Goal: Information Seeking & Learning: Learn about a topic

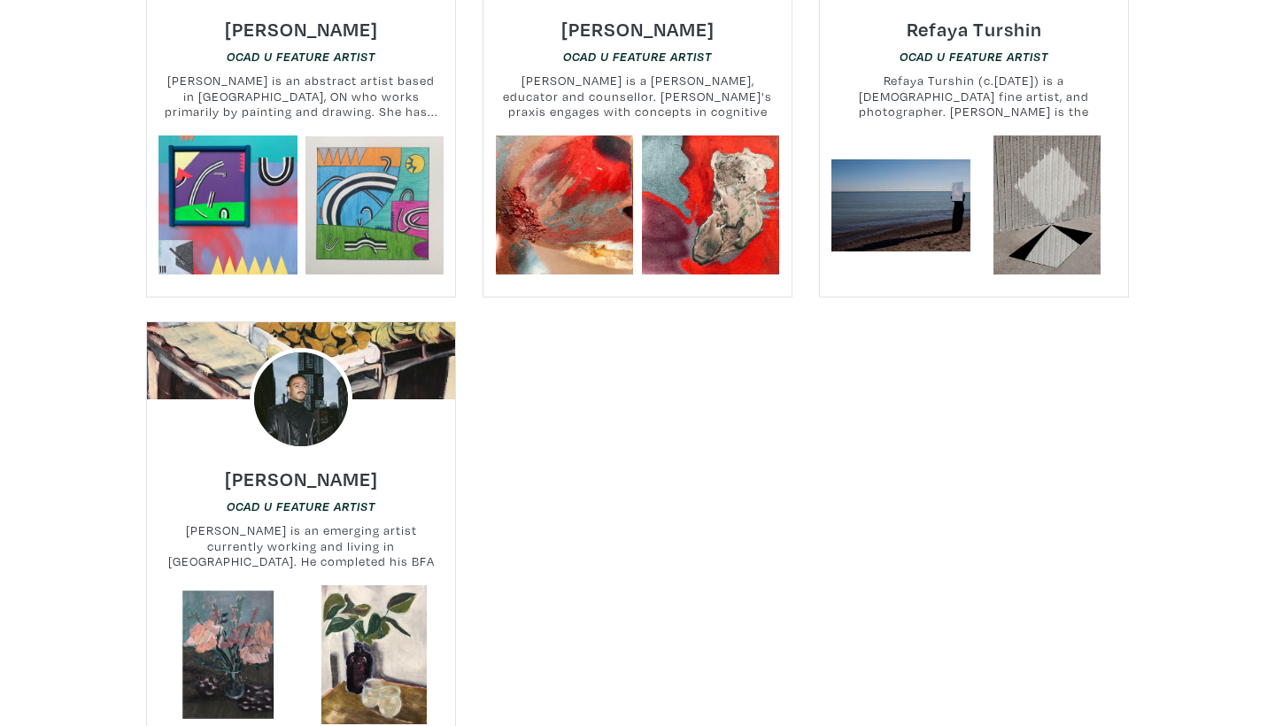
scroll to position [21635, 0]
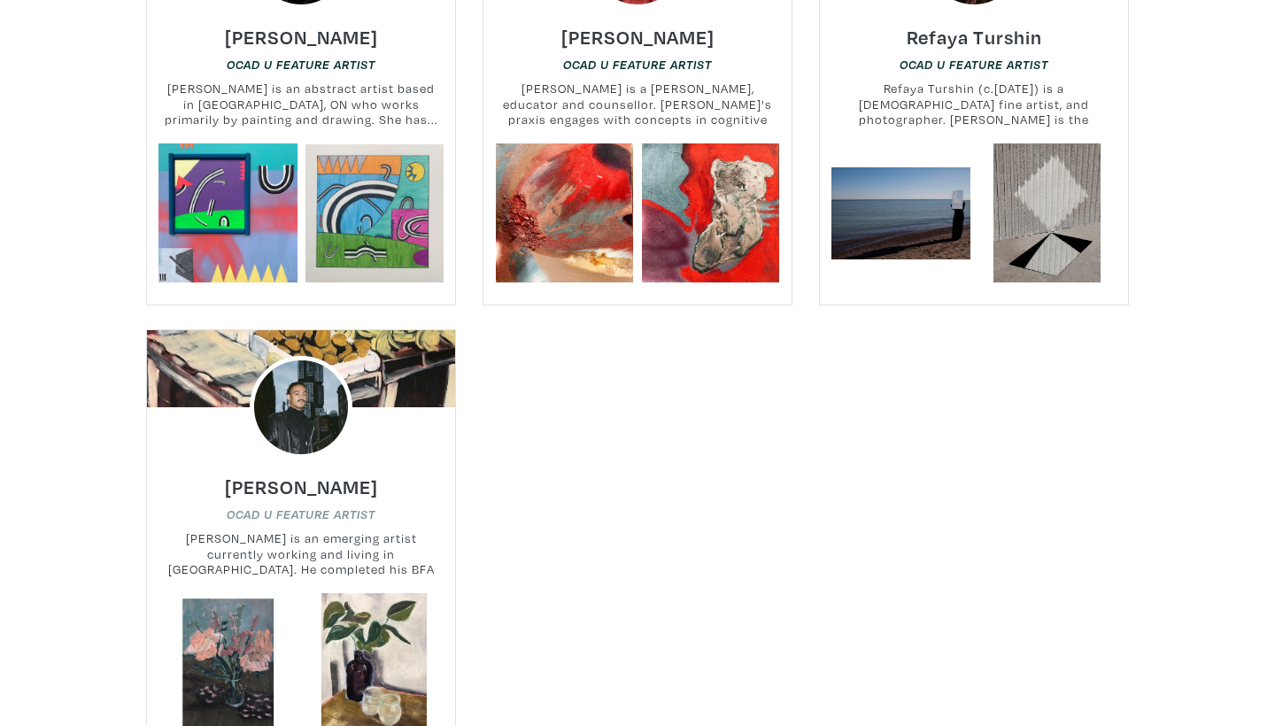
click at [341, 507] on em "OCAD U Feature Artist" at bounding box center [301, 514] width 149 height 14
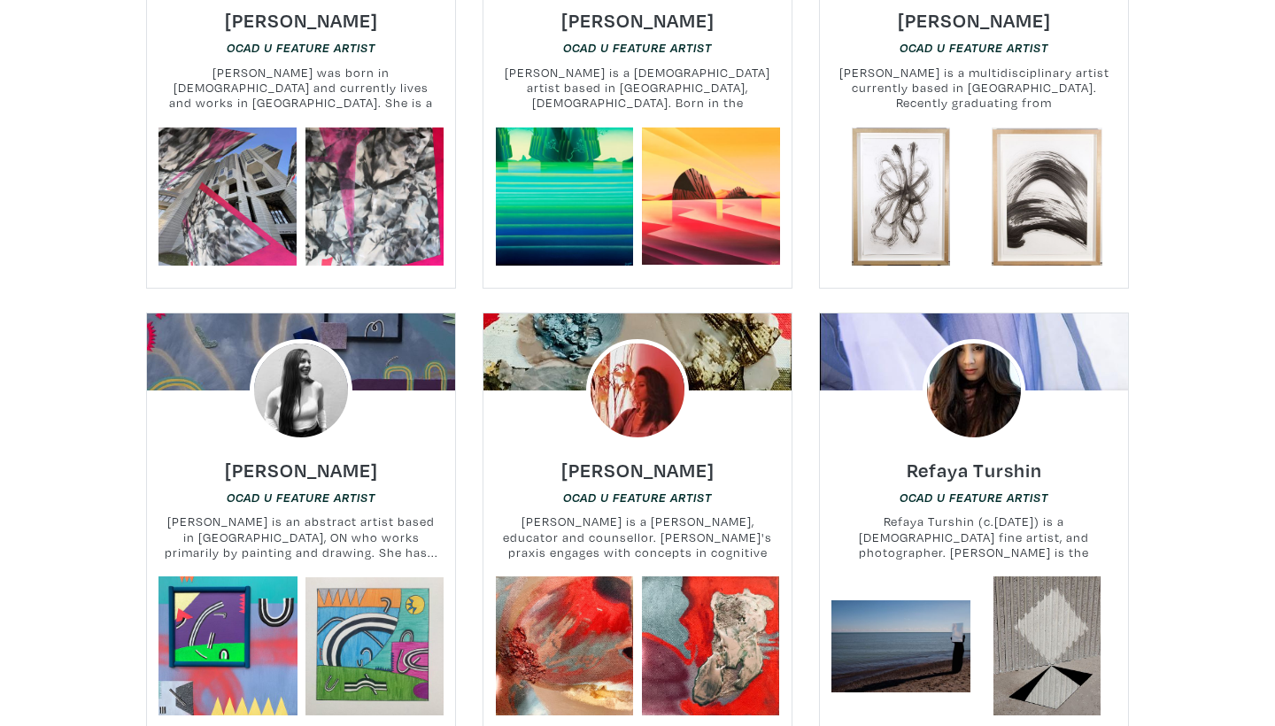
scroll to position [21199, 0]
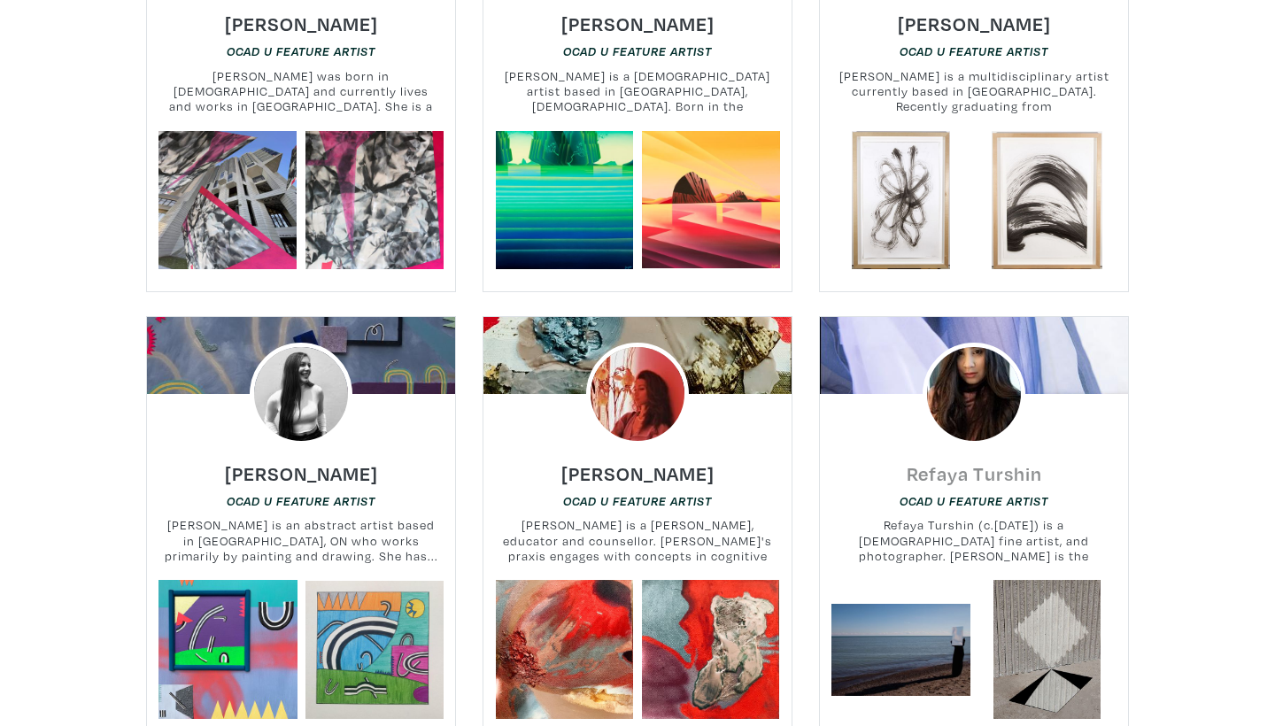
click at [914, 461] on h6 "Refaya Turshin" at bounding box center [973, 473] width 135 height 24
click at [627, 461] on h6 "Hana Elmasry" at bounding box center [637, 473] width 153 height 24
click at [347, 461] on h6 "Sarah Klawiter" at bounding box center [301, 473] width 153 height 24
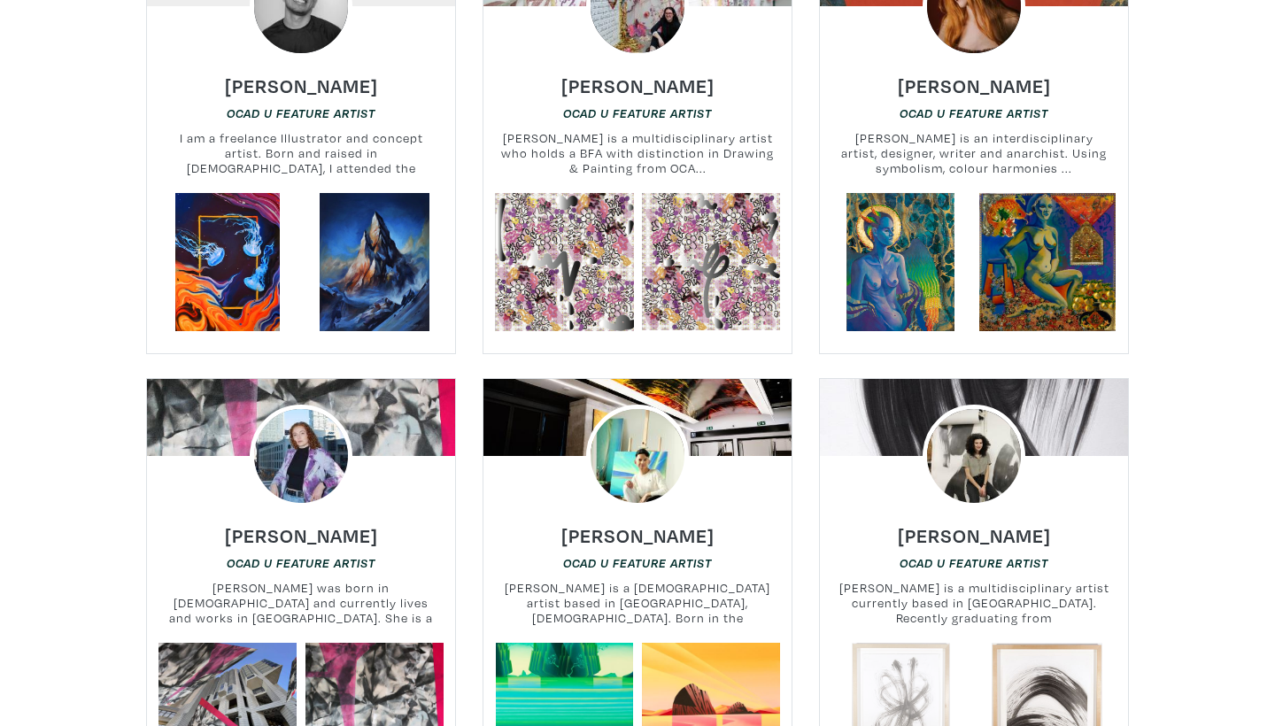
scroll to position [20671, 0]
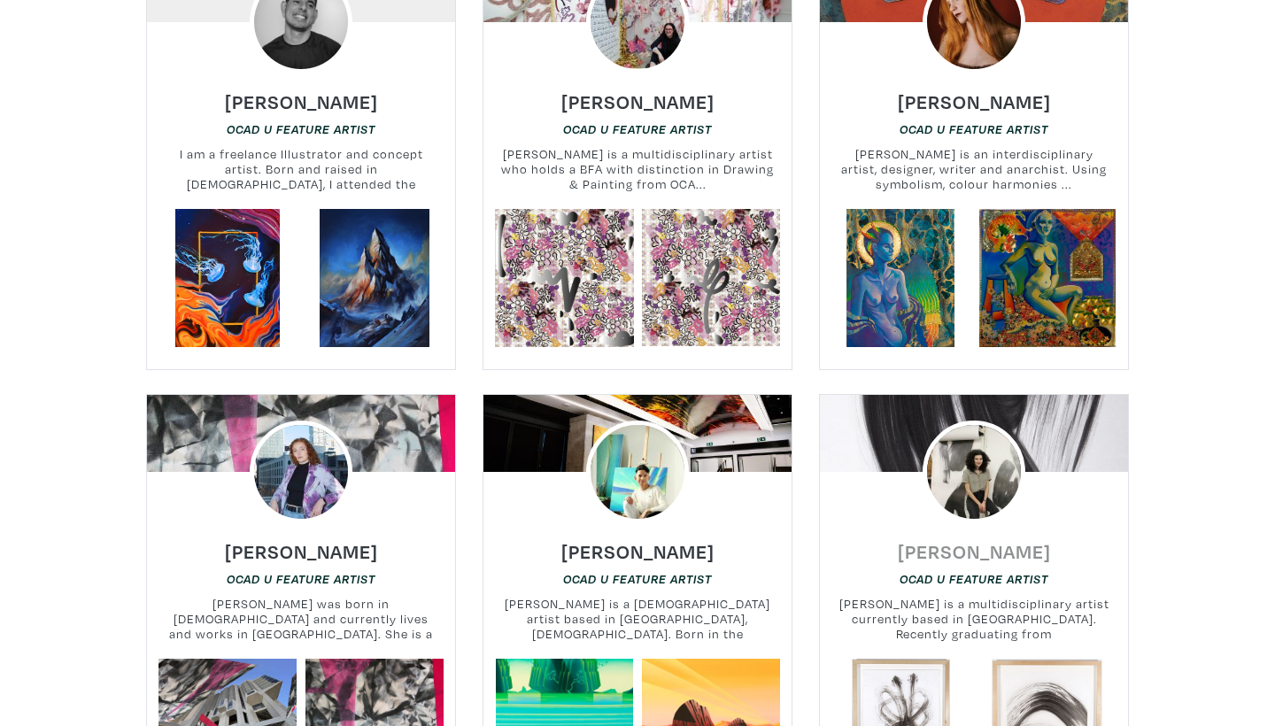
click at [987, 539] on h6 "Gillian Toliver" at bounding box center [974, 551] width 153 height 24
click at [677, 539] on h6 "Jason Zante" at bounding box center [637, 551] width 153 height 24
click at [346, 539] on h6 "Lana Spieler" at bounding box center [301, 551] width 153 height 24
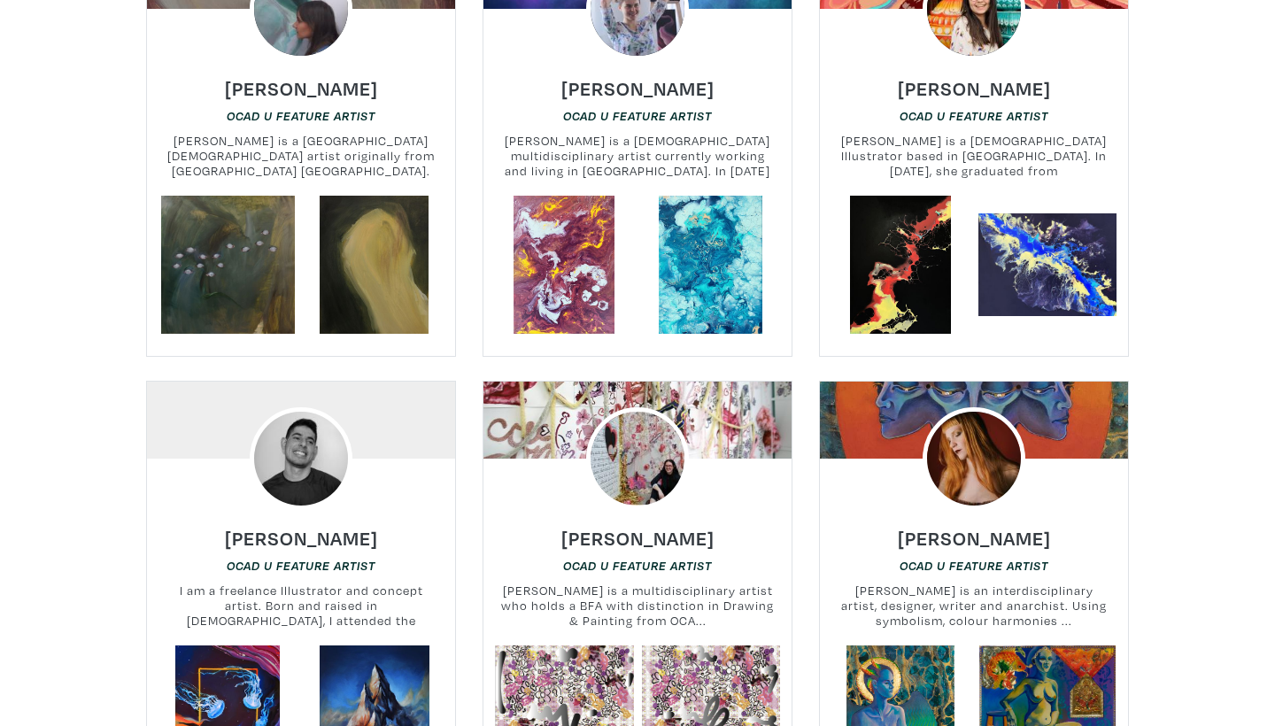
scroll to position [20204, 0]
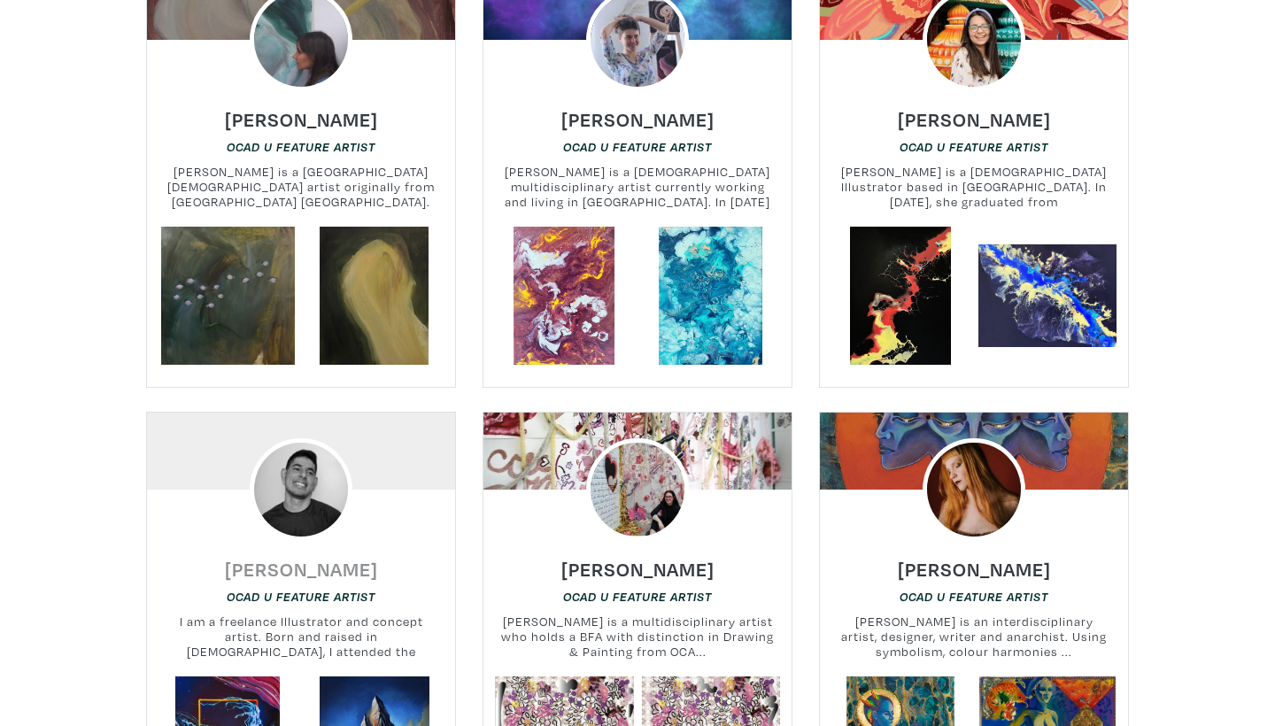
click at [328, 557] on h6 "Guillaume Marie Goder" at bounding box center [301, 569] width 153 height 24
click at [624, 557] on h6 "Danielle Coleman" at bounding box center [637, 569] width 153 height 24
click at [964, 557] on h6 "Dana McCool" at bounding box center [974, 569] width 153 height 24
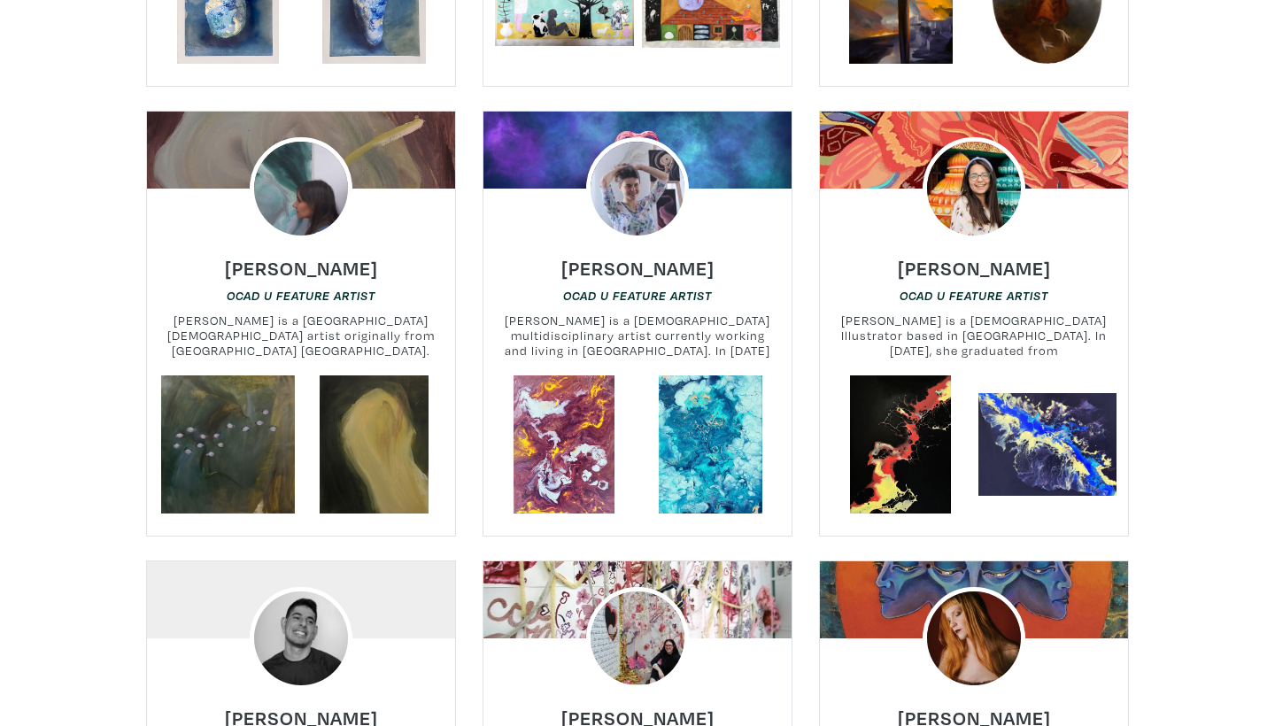
scroll to position [20020, 0]
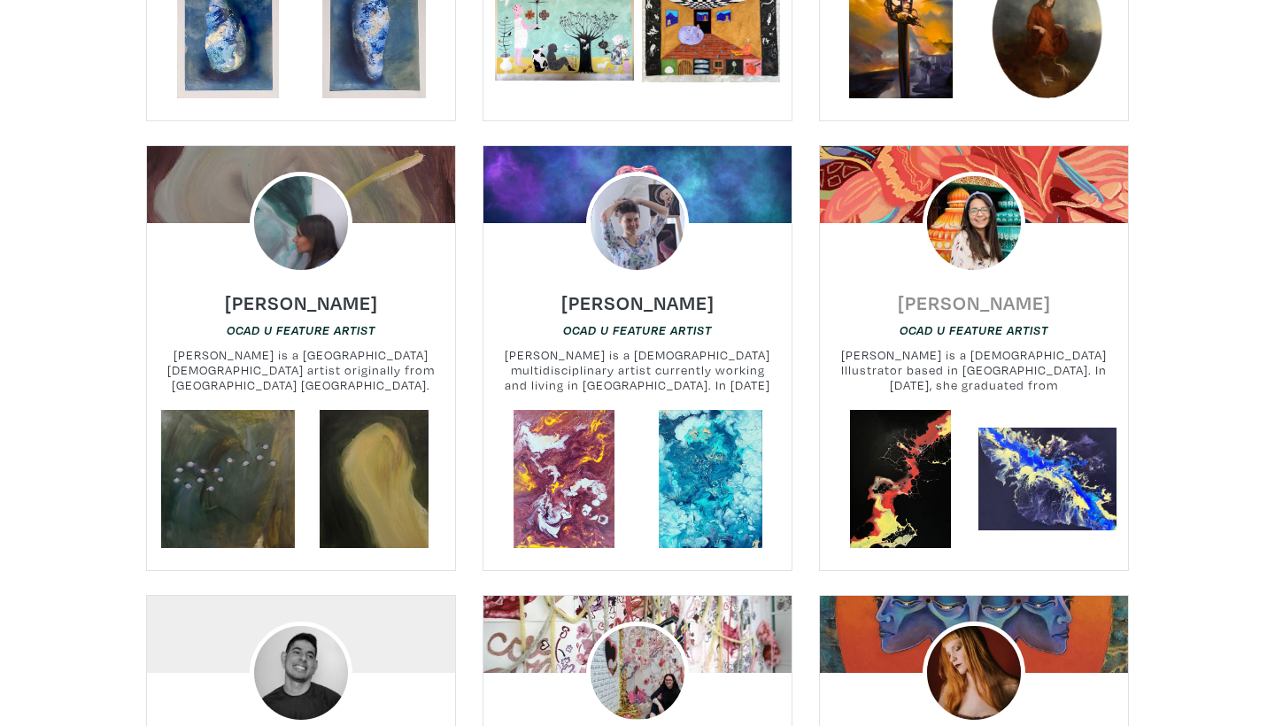
click at [966, 290] on h6 "[PERSON_NAME]" at bounding box center [974, 302] width 153 height 24
click at [668, 290] on h6 "Anastasia Tarkhanova" at bounding box center [637, 302] width 153 height 24
click at [347, 290] on h6 "Desiree Nechacov" at bounding box center [301, 302] width 153 height 24
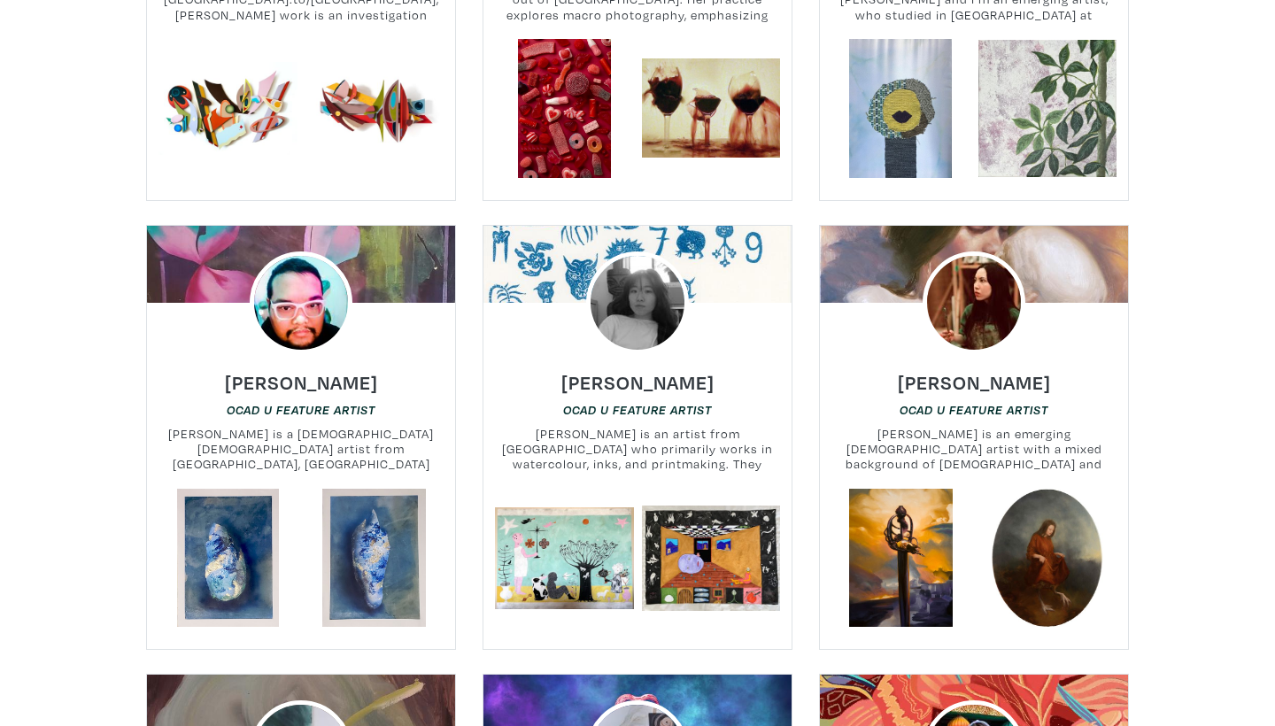
scroll to position [19482, 0]
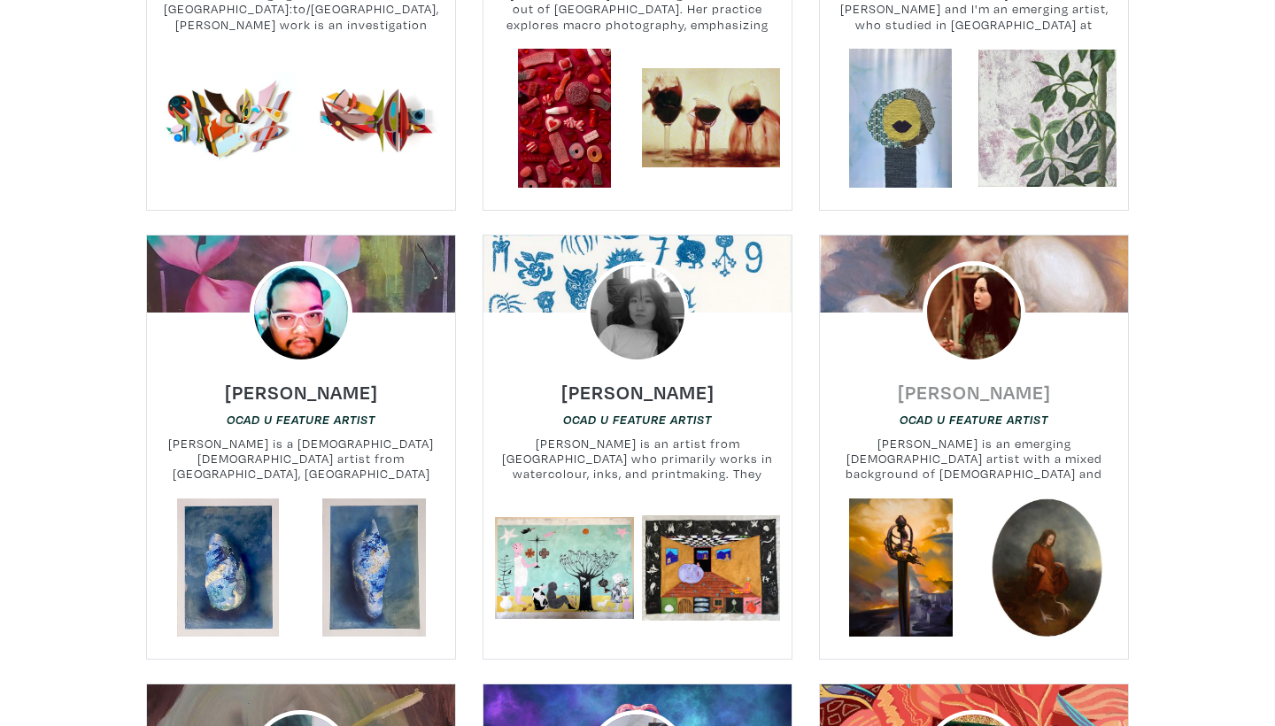
click at [968, 380] on h6 "Olivia Di Gregorio" at bounding box center [974, 392] width 153 height 24
click at [667, 380] on h6 "Lilian Sim" at bounding box center [637, 392] width 153 height 24
click at [347, 380] on h6 "[PERSON_NAME]" at bounding box center [301, 392] width 153 height 24
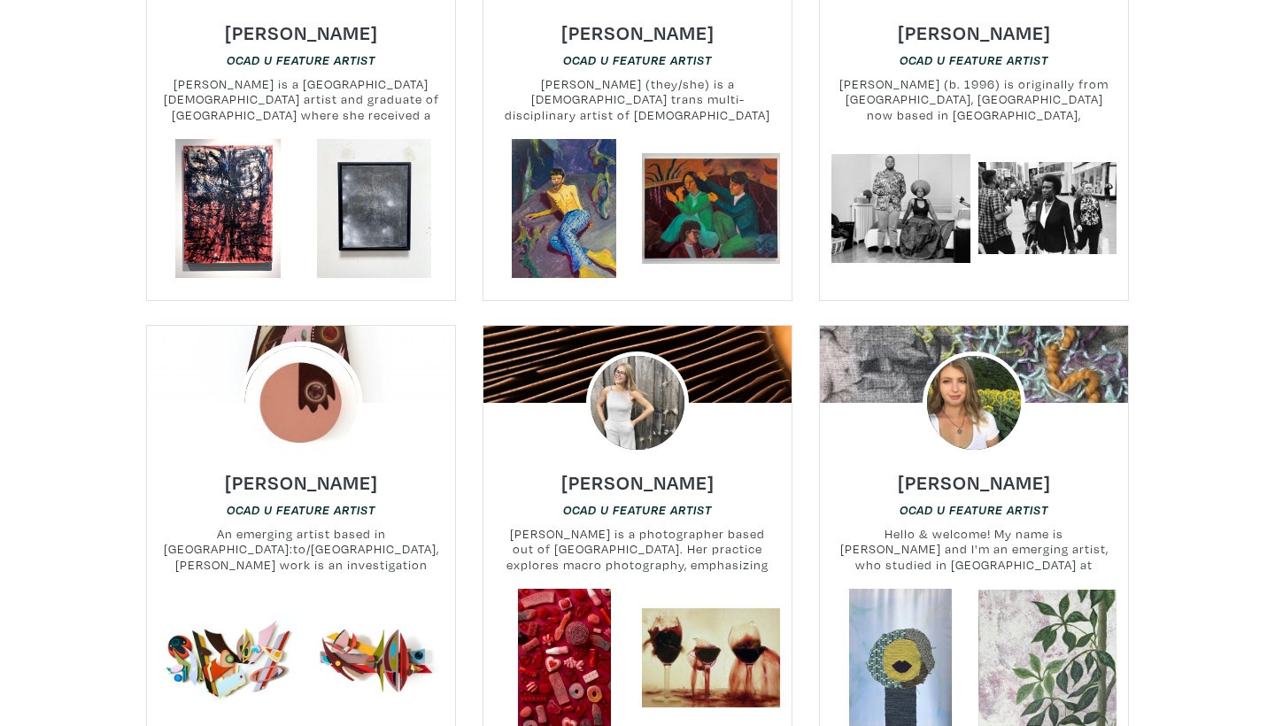
scroll to position [18920, 0]
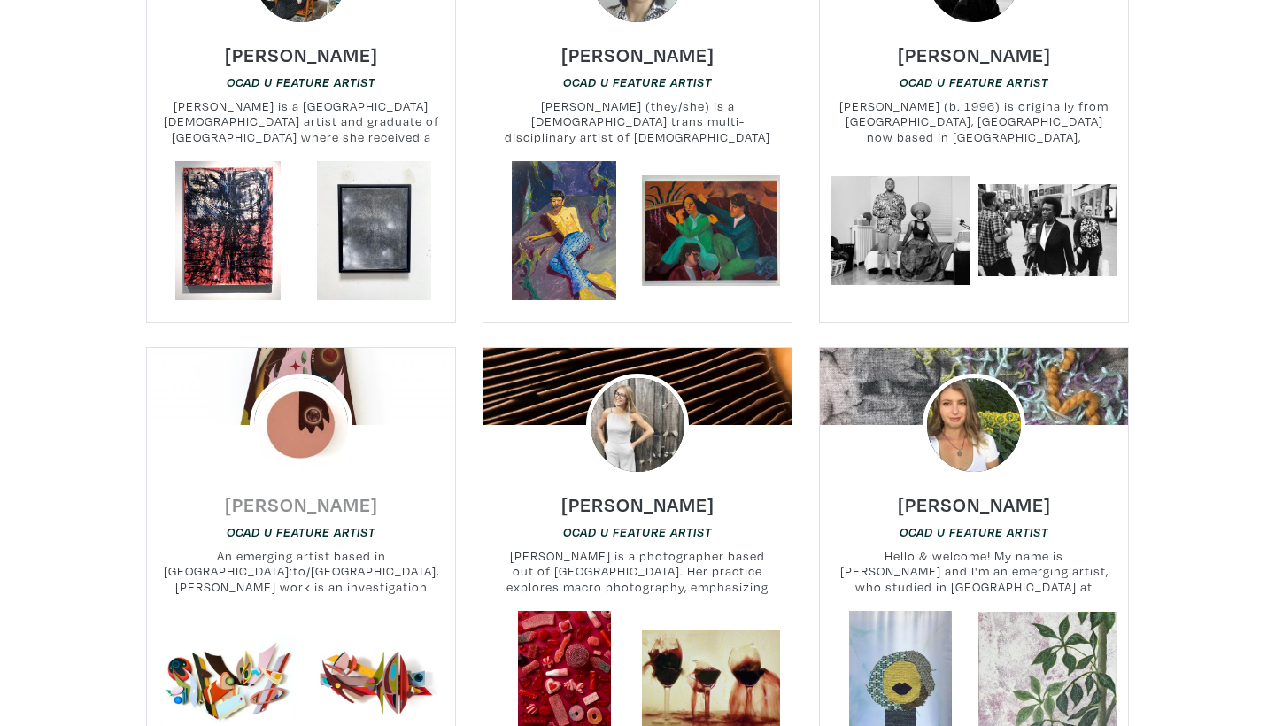
click at [303, 492] on h6 "Emma Ducharme" at bounding box center [301, 504] width 153 height 24
click at [632, 492] on h6 "Dawn Howie" at bounding box center [637, 504] width 153 height 24
click at [934, 492] on h6 "[PERSON_NAME]" at bounding box center [974, 504] width 153 height 24
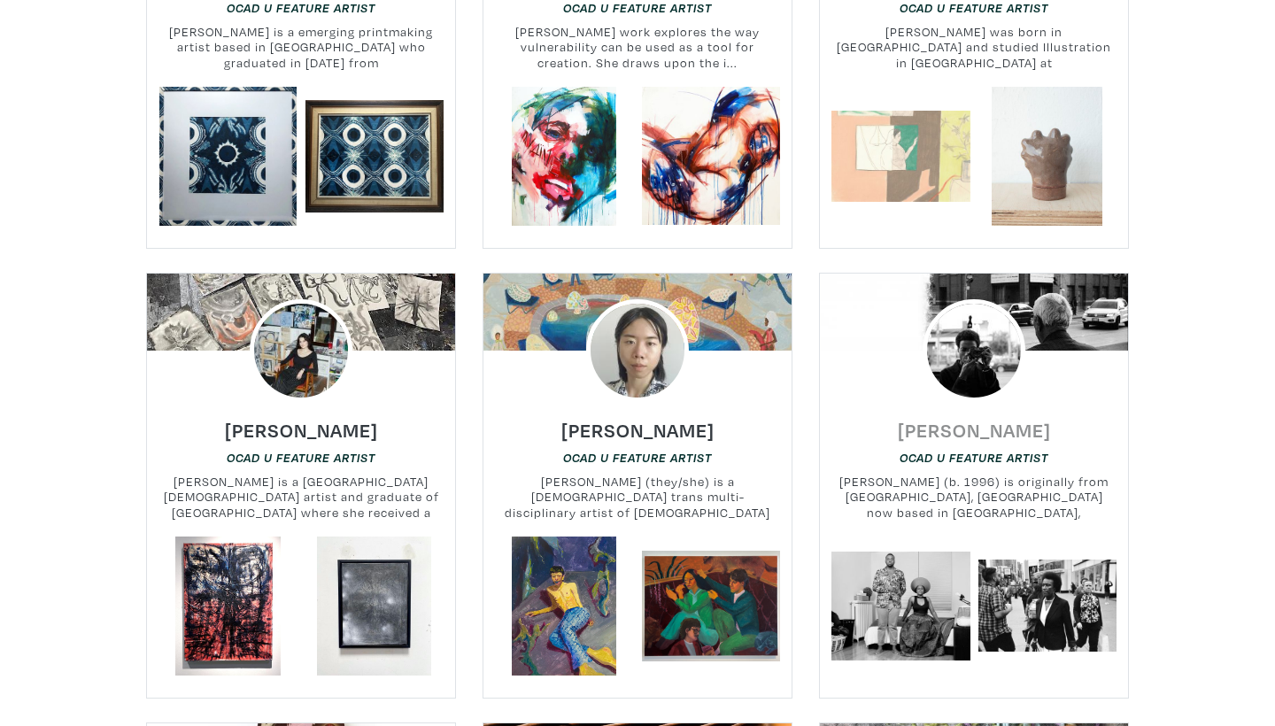
scroll to position [18512, 0]
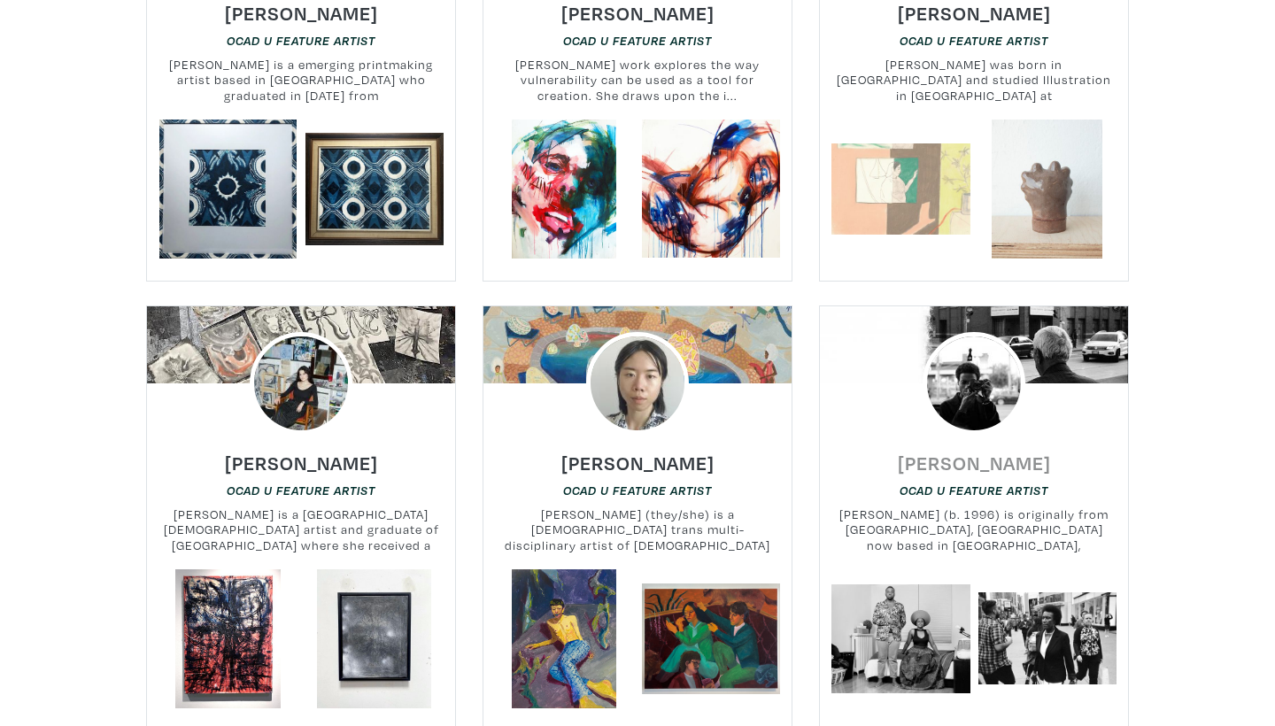
click at [968, 451] on h6 "Bidemi Oloyede" at bounding box center [974, 463] width 153 height 24
click at [636, 451] on h6 "Brian Jiang" at bounding box center [637, 463] width 153 height 24
click at [347, 451] on h6 "Claudia Menecola" at bounding box center [301, 463] width 153 height 24
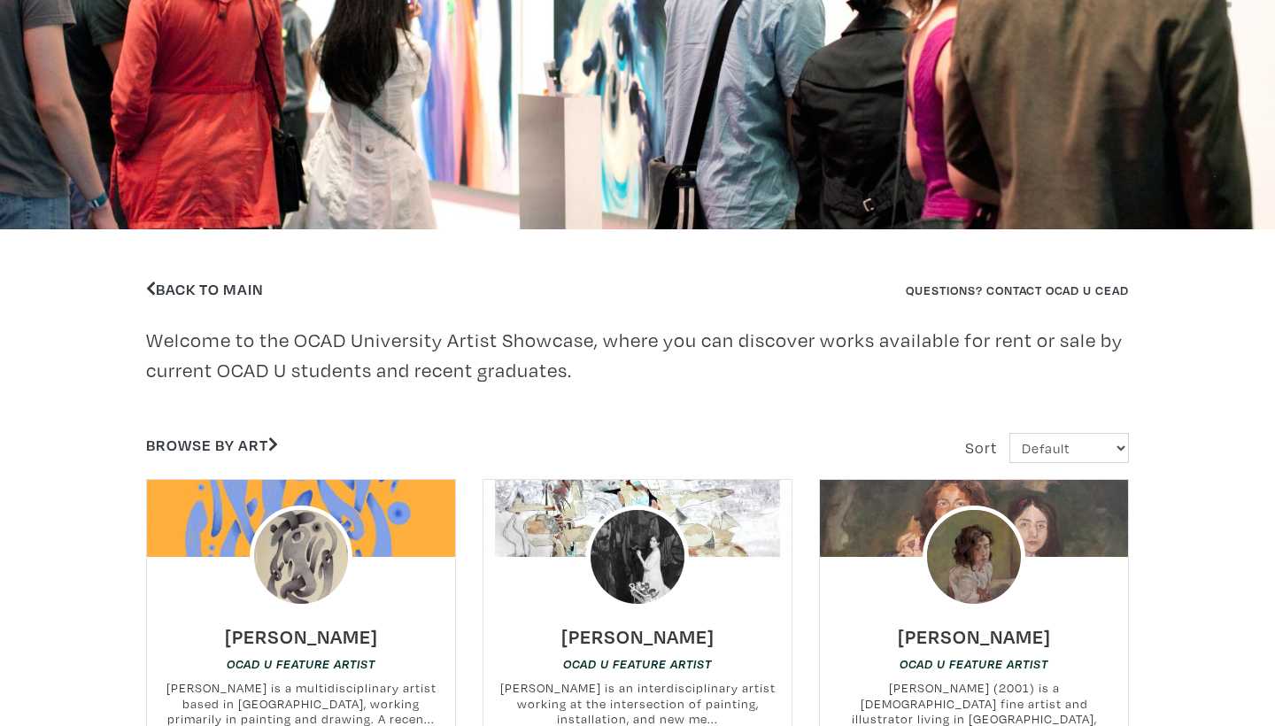
scroll to position [206, 0]
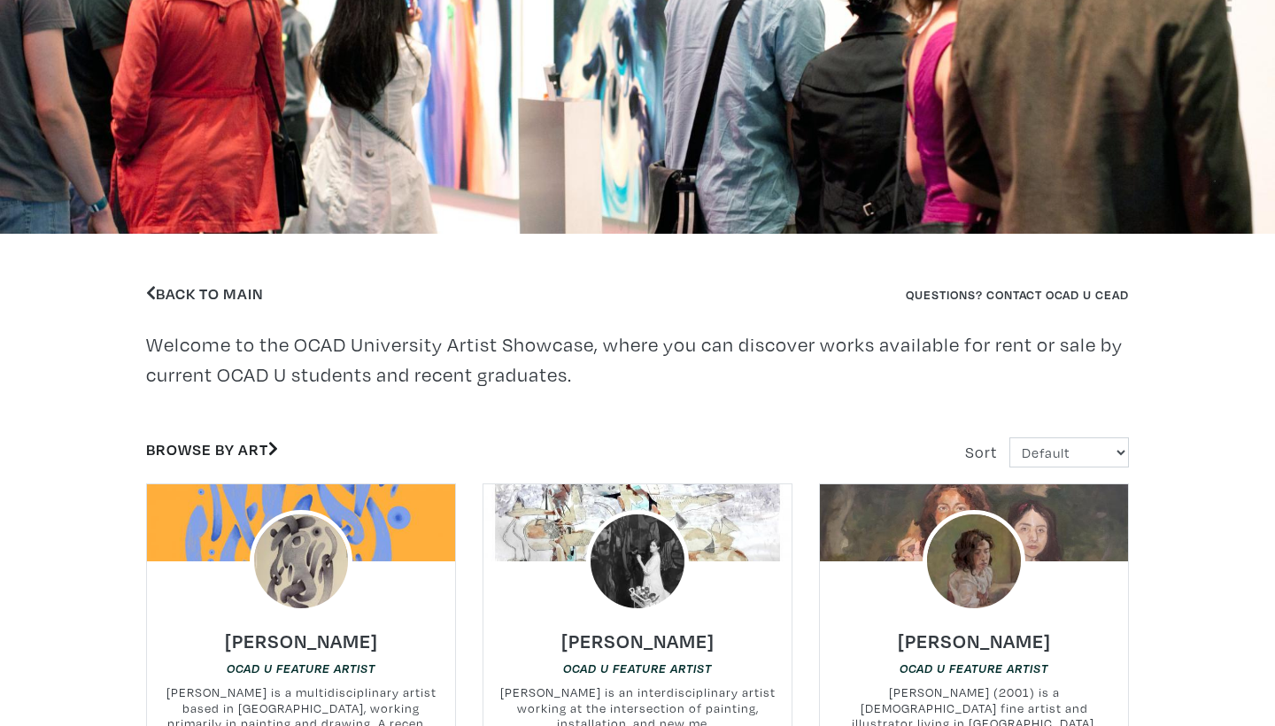
click at [275, 449] on icon at bounding box center [273, 449] width 10 height 16
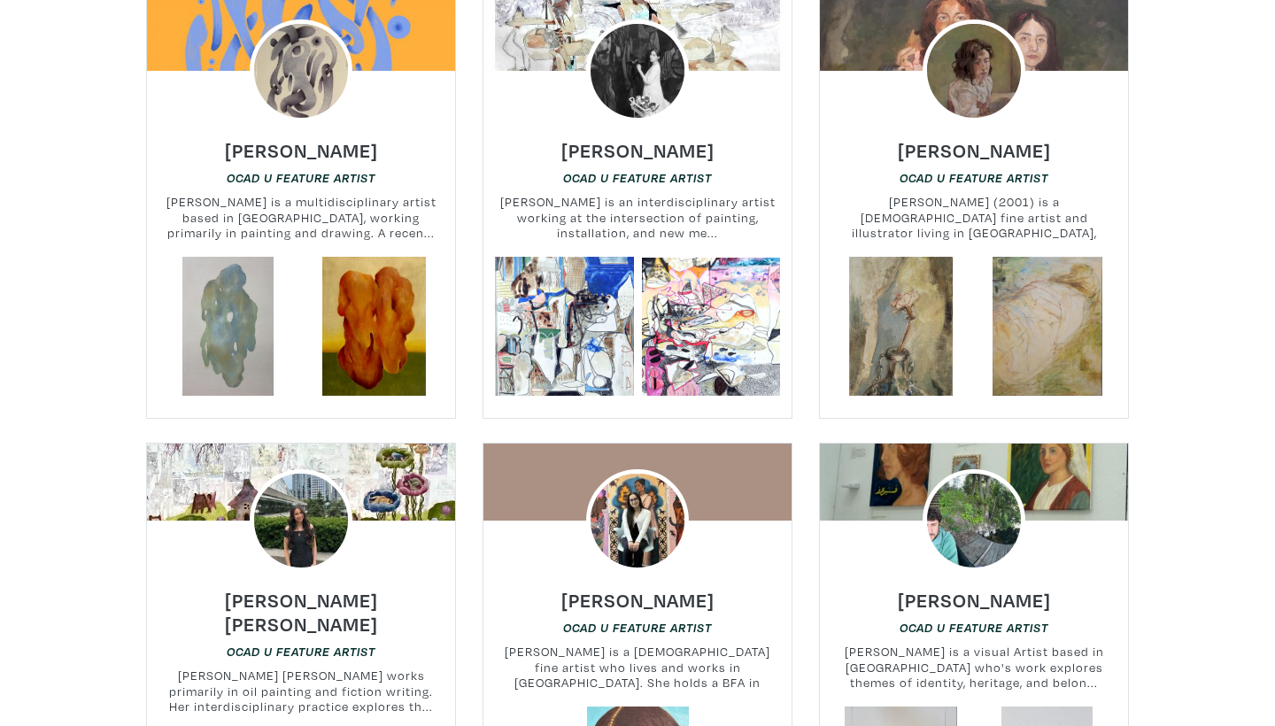
scroll to position [696, 0]
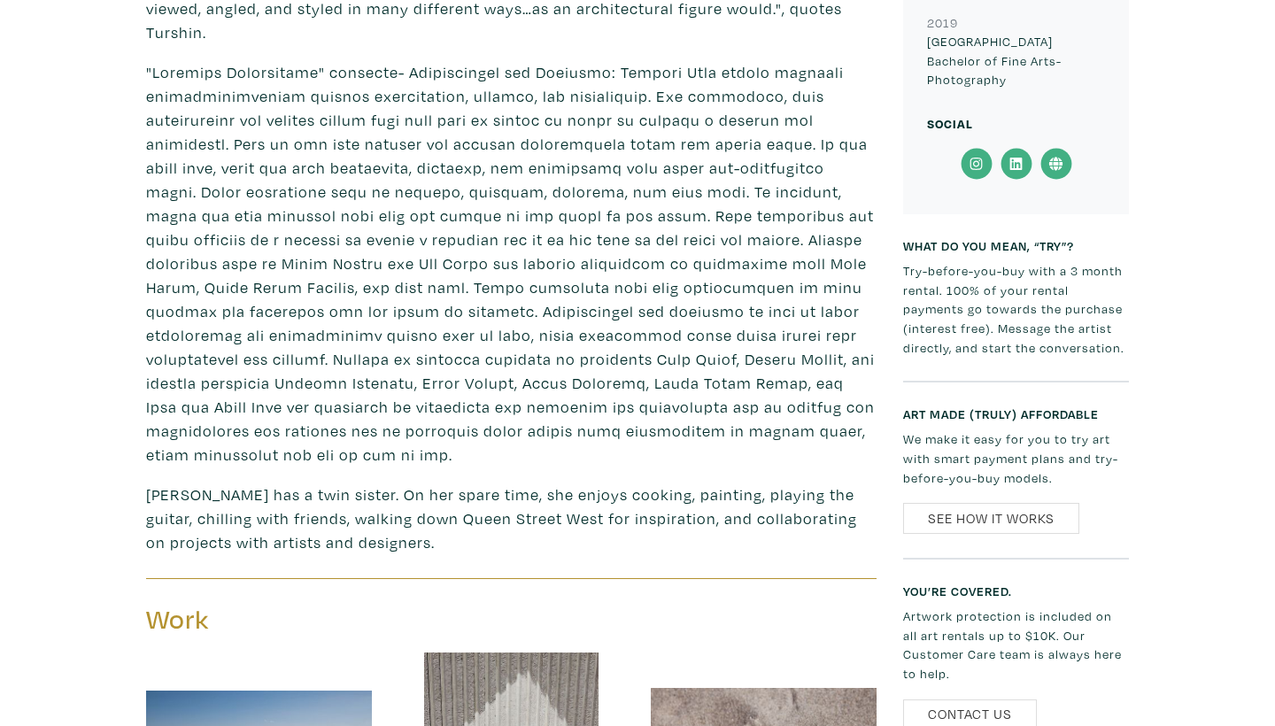
scroll to position [868, 0]
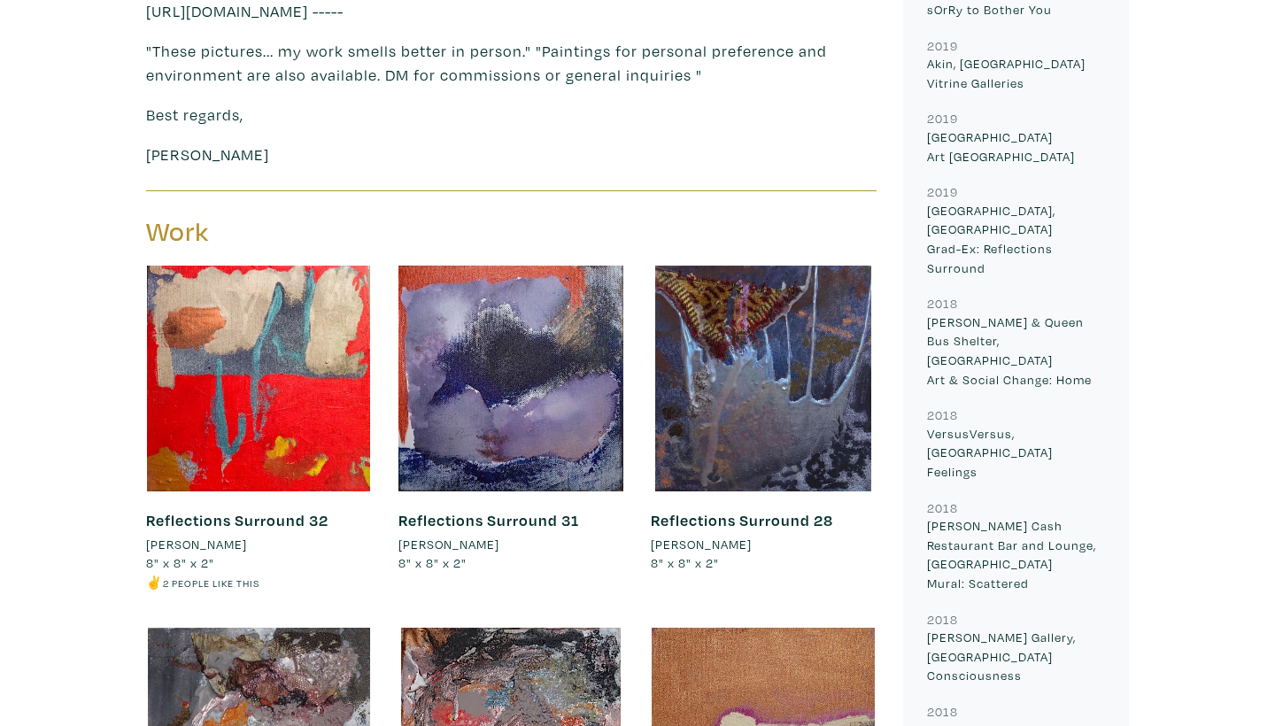
scroll to position [1192, 0]
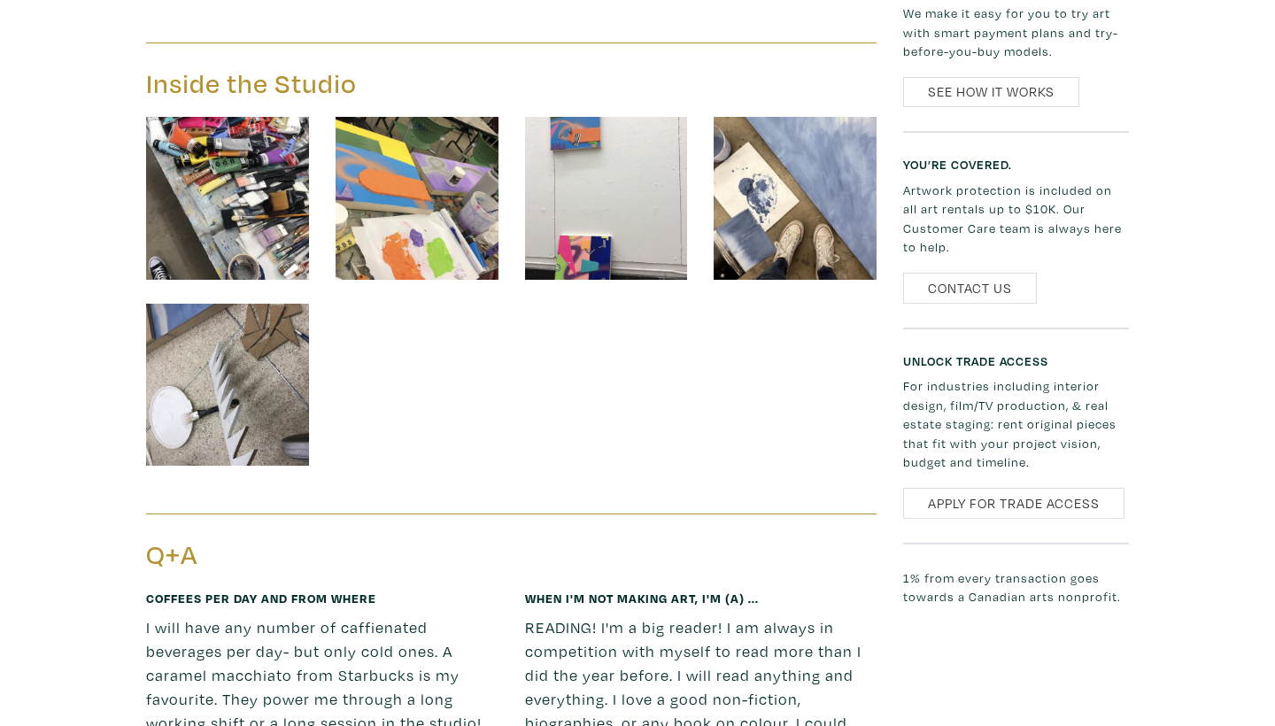
scroll to position [2541, 0]
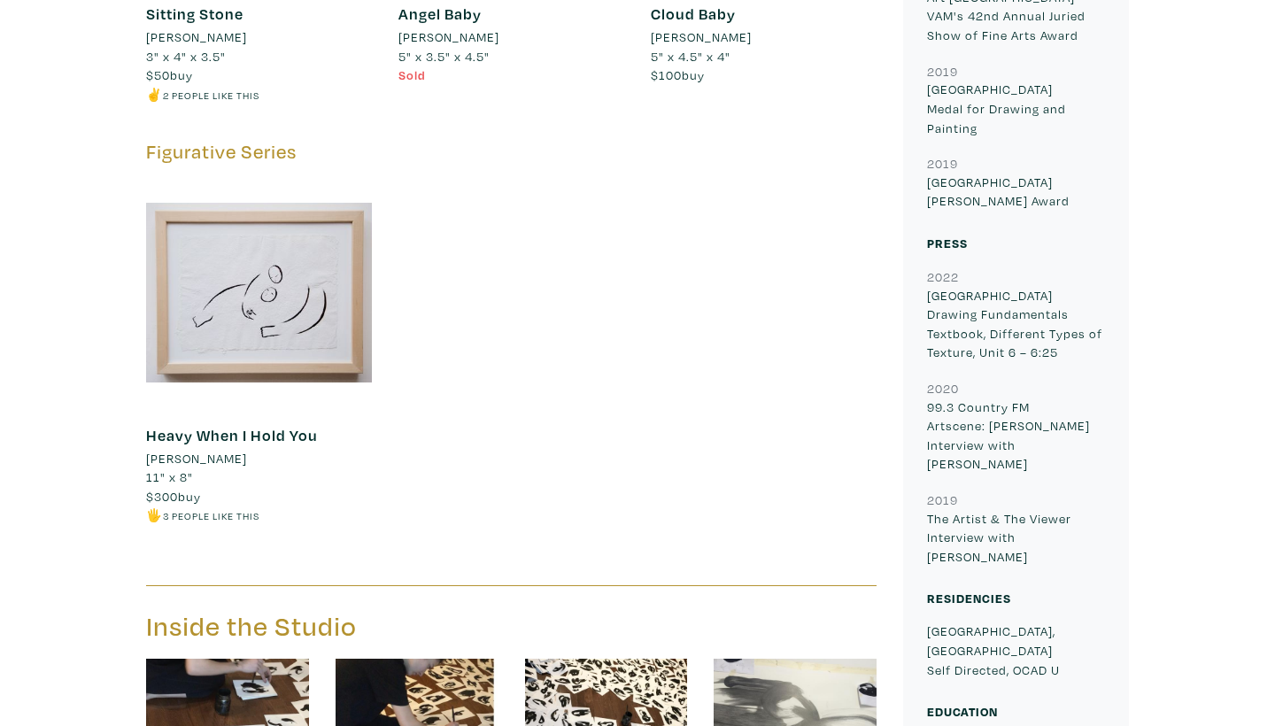
scroll to position [2405, 0]
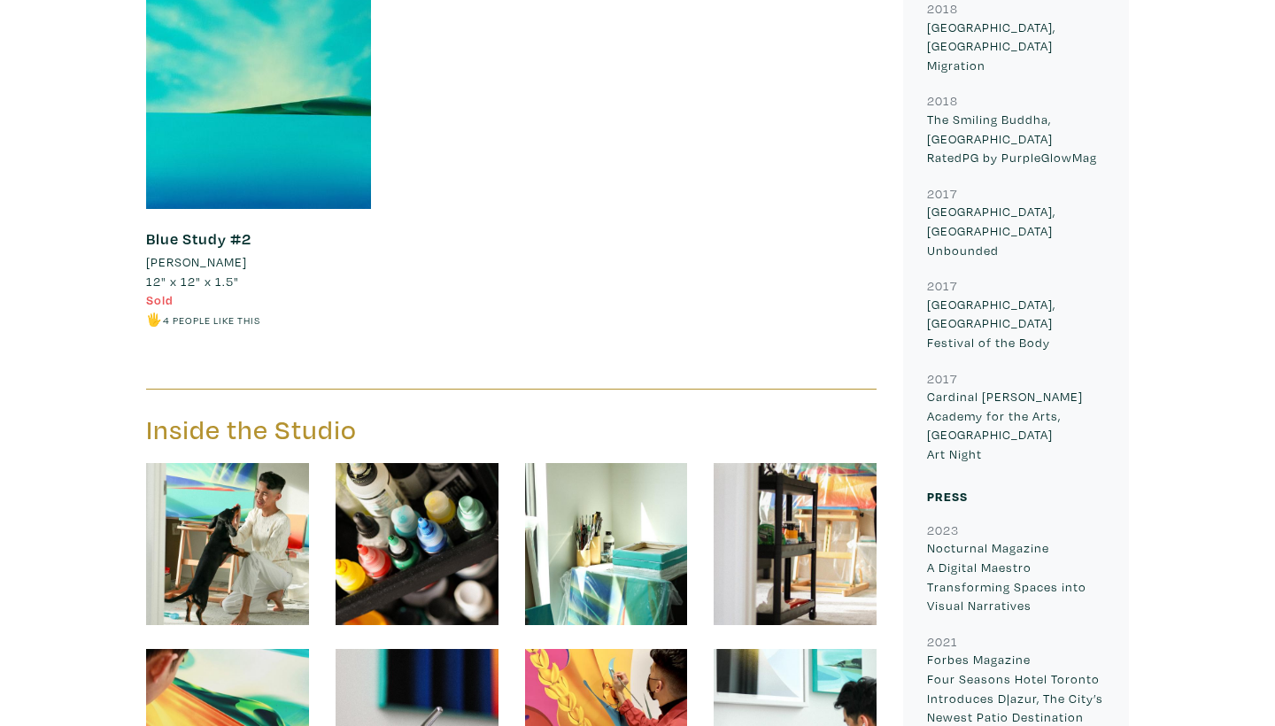
scroll to position [1013, 0]
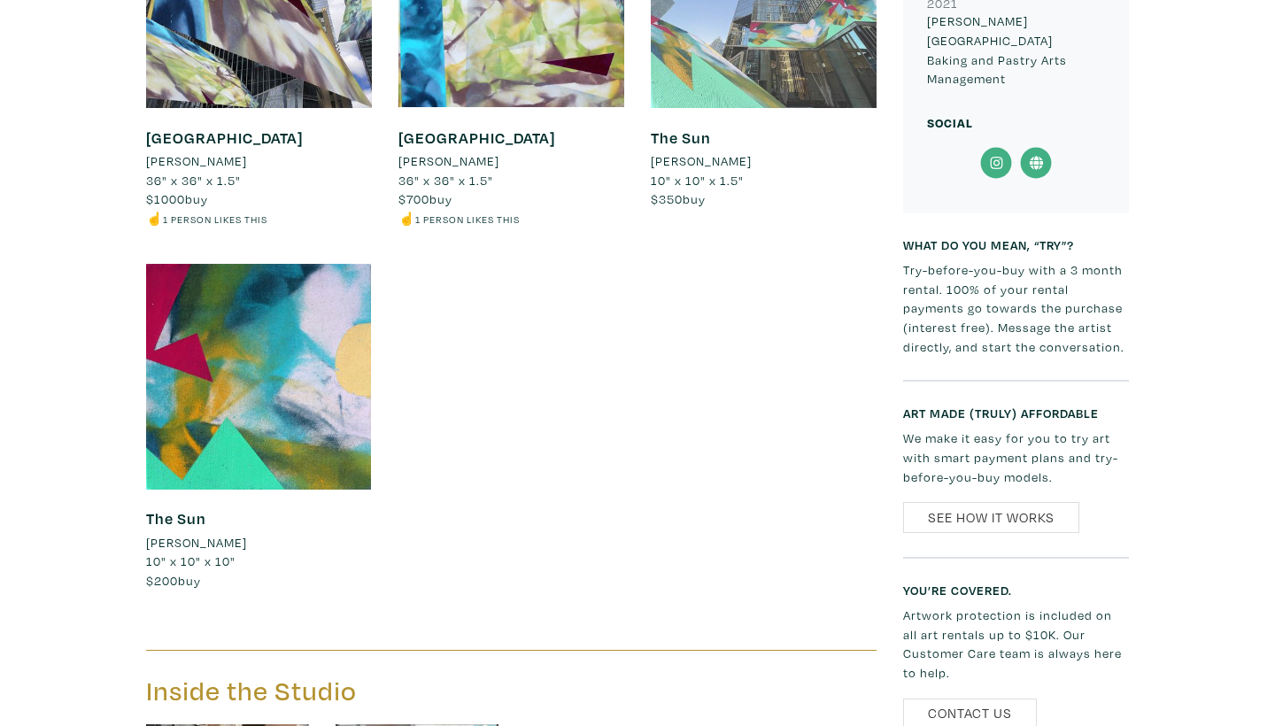
scroll to position [2069, 0]
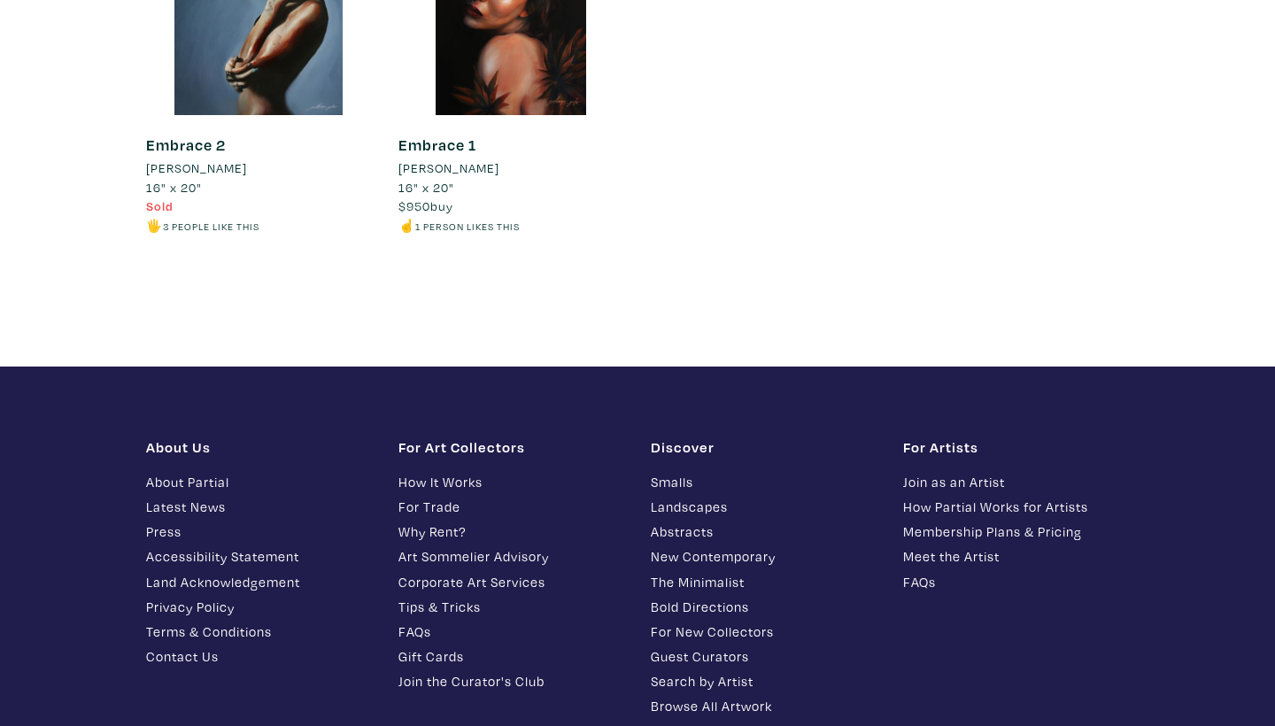
scroll to position [1736, 0]
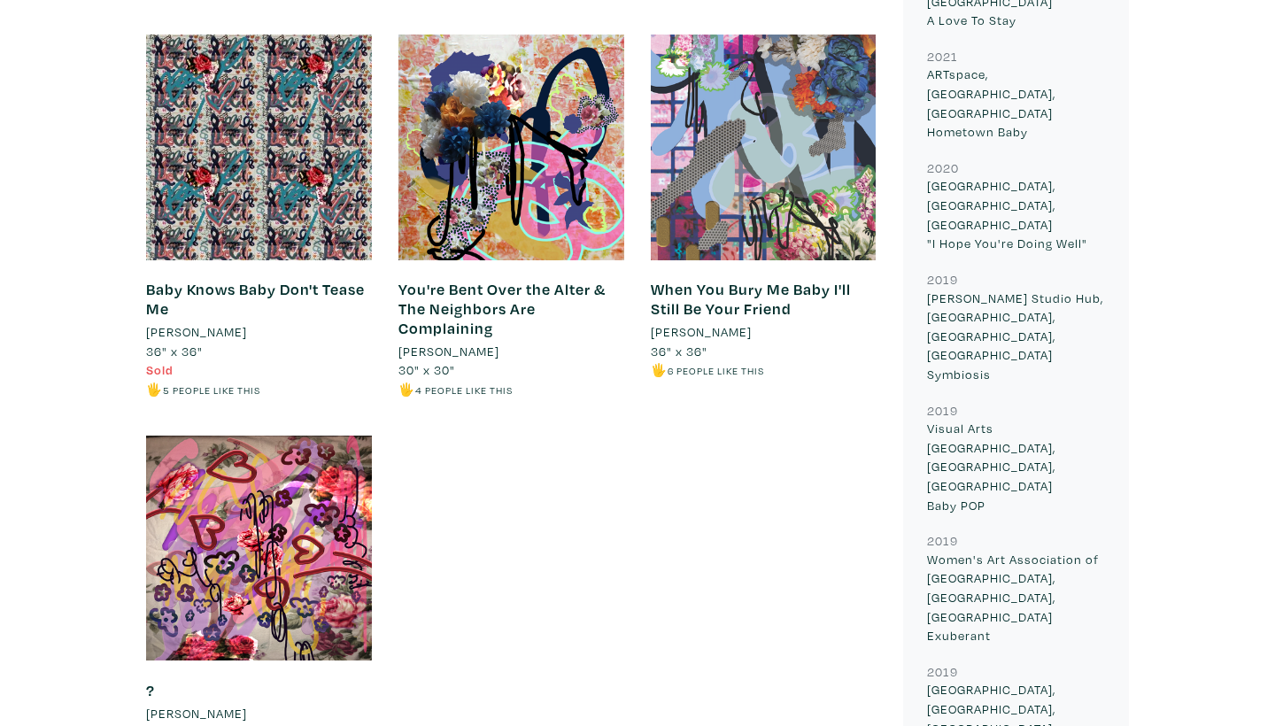
scroll to position [1315, 0]
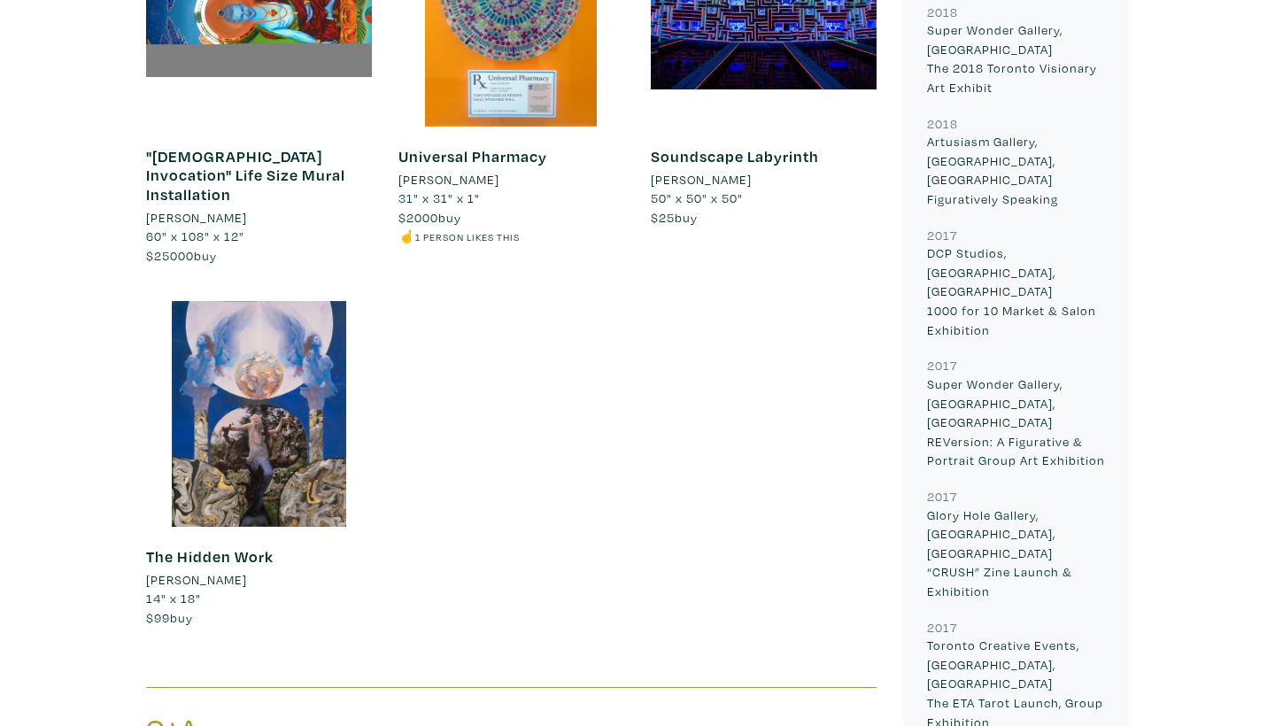
scroll to position [1924, 0]
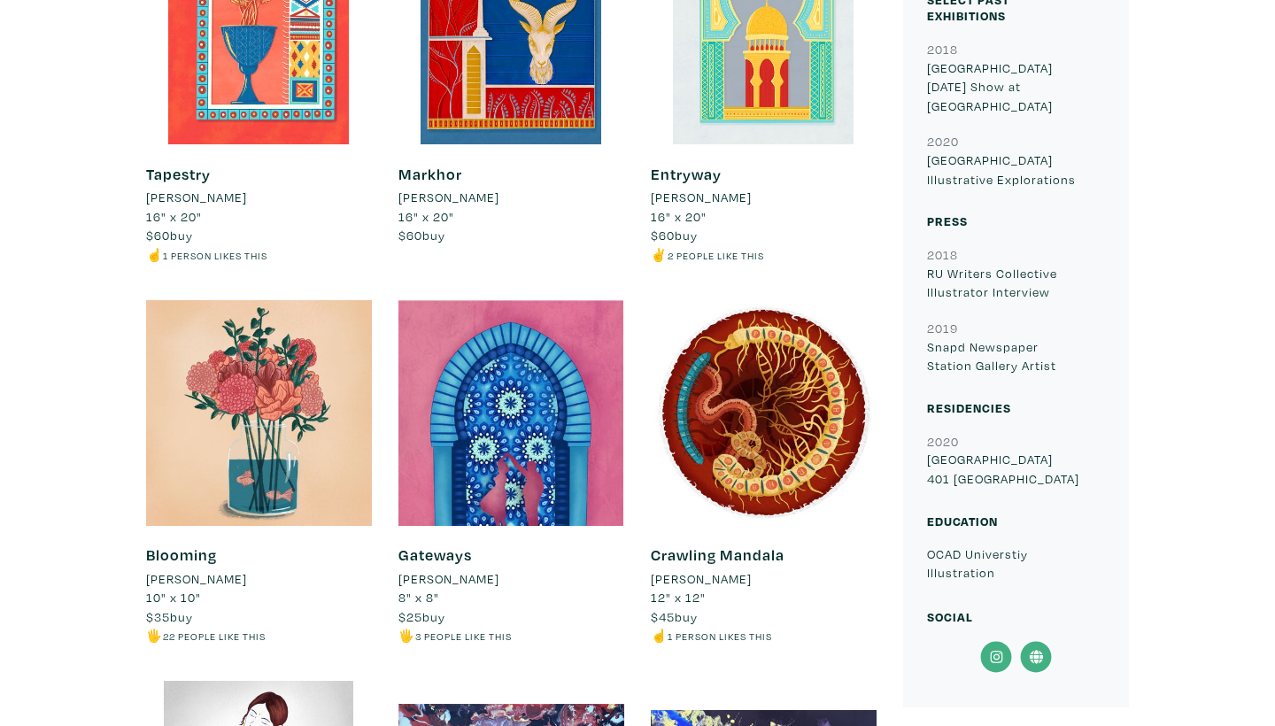
scroll to position [753, 0]
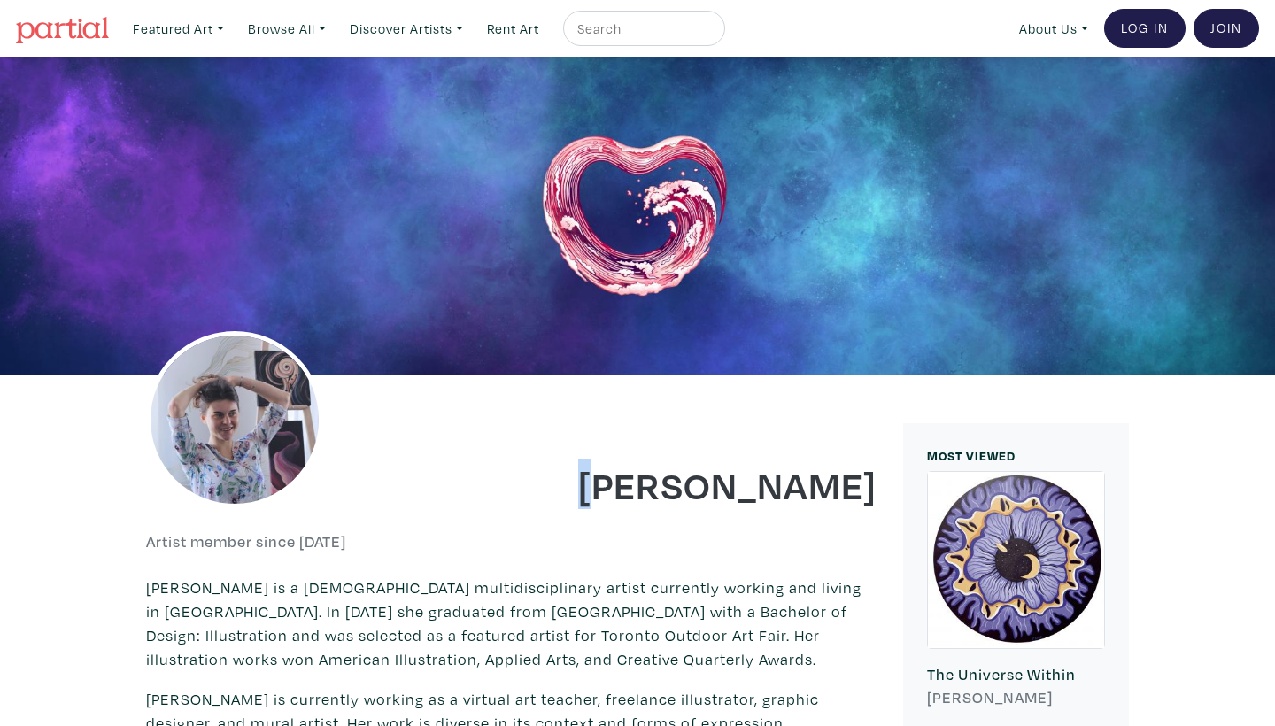
drag, startPoint x: 706, startPoint y: 431, endPoint x: 721, endPoint y: 431, distance: 15.9
click at [721, 460] on h1 "[PERSON_NAME]" at bounding box center [701, 484] width 352 height 48
click at [721, 460] on h1 "Anastasia Tarkhanova" at bounding box center [701, 484] width 352 height 48
drag, startPoint x: 703, startPoint y: 436, endPoint x: 878, endPoint y: 492, distance: 184.2
click at [878, 492] on div "Anastasia Tarkhanova" at bounding box center [701, 472] width 379 height 72
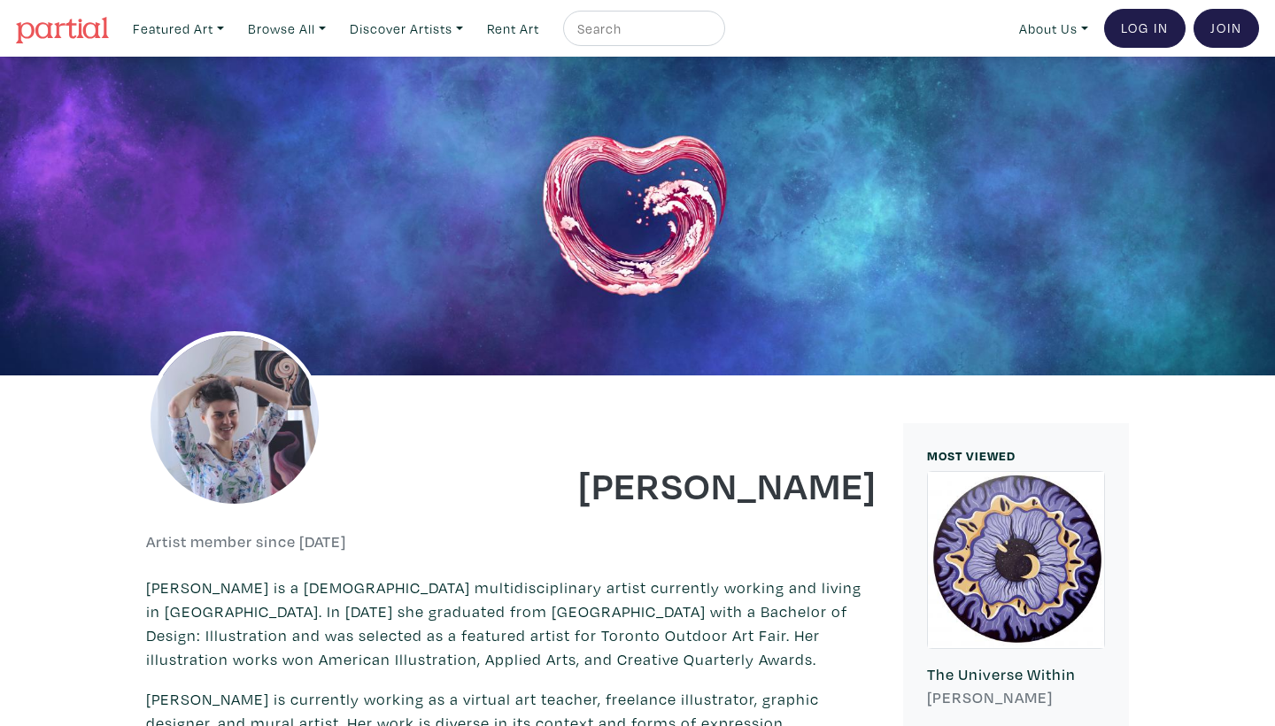
copy h1 "Anastasia Tarkhanova"
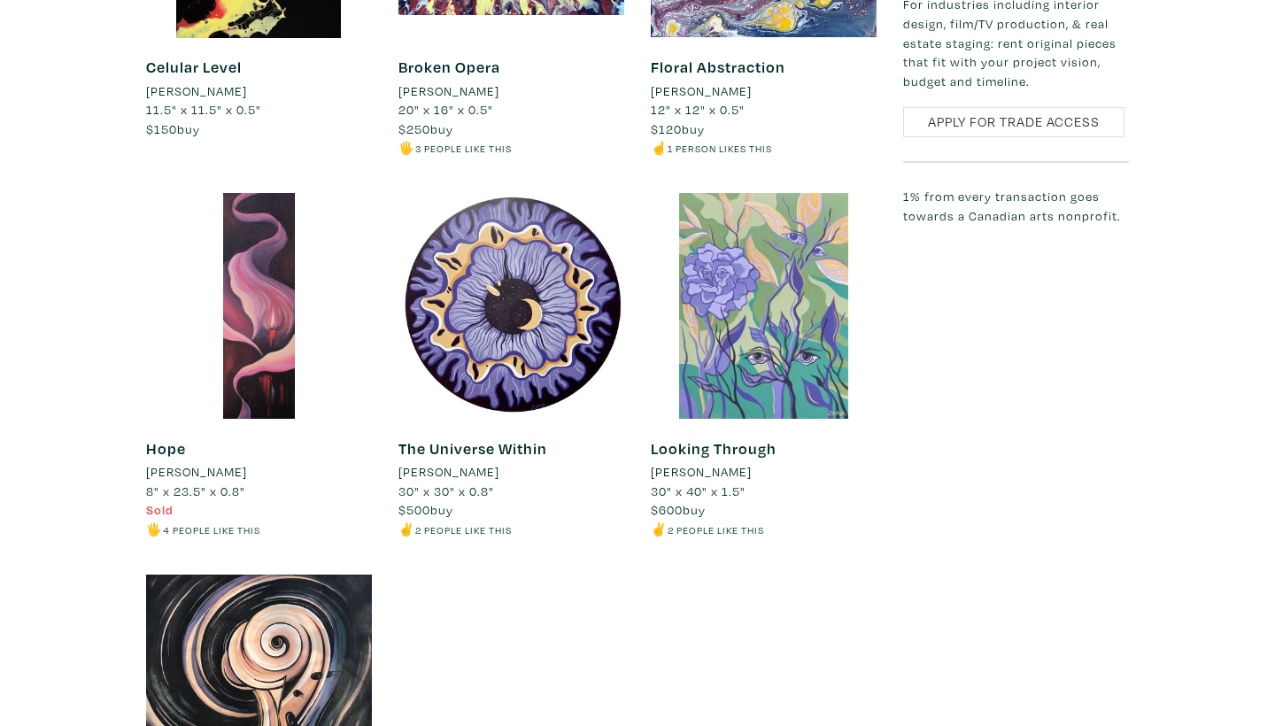
scroll to position [1366, 0]
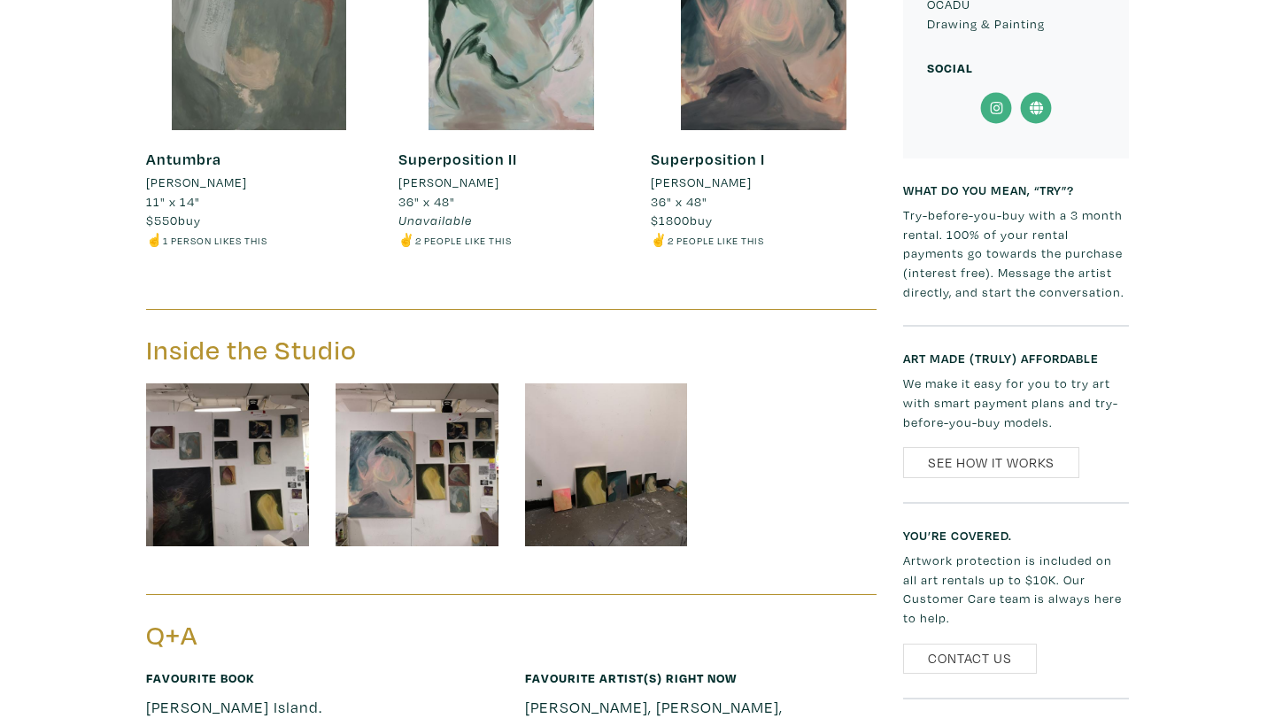
scroll to position [1386, 0]
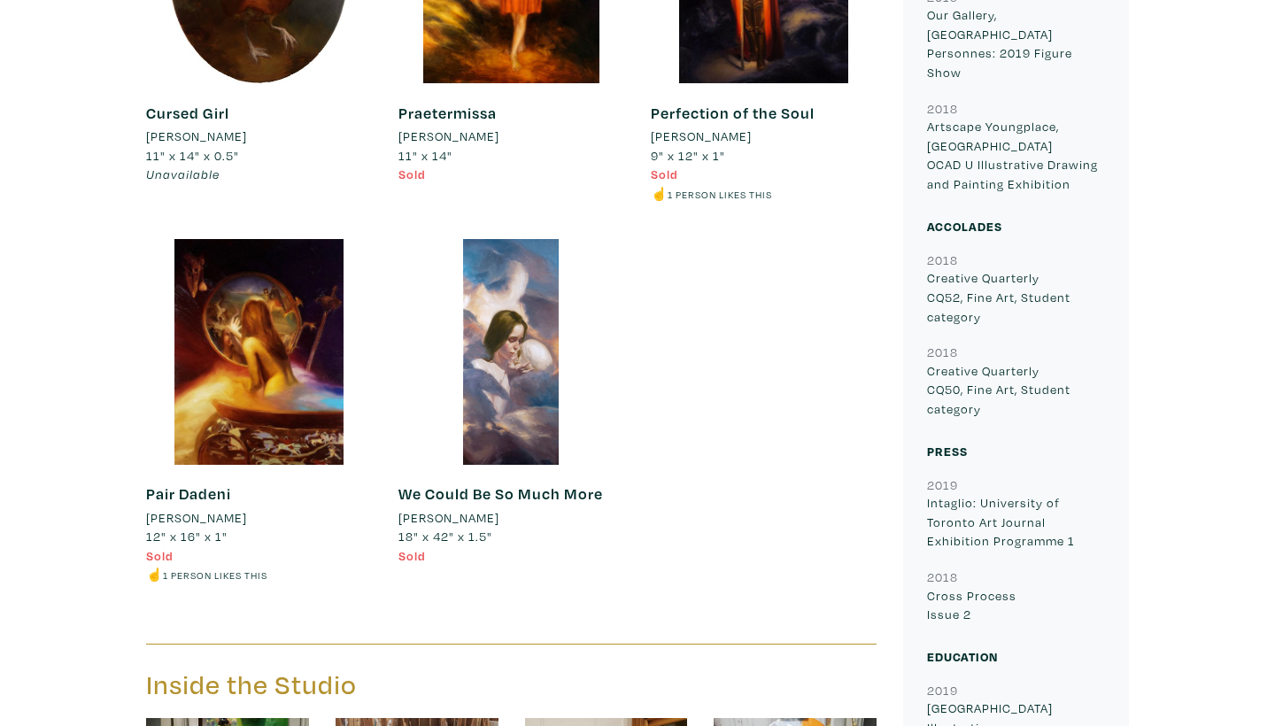
scroll to position [1343, 0]
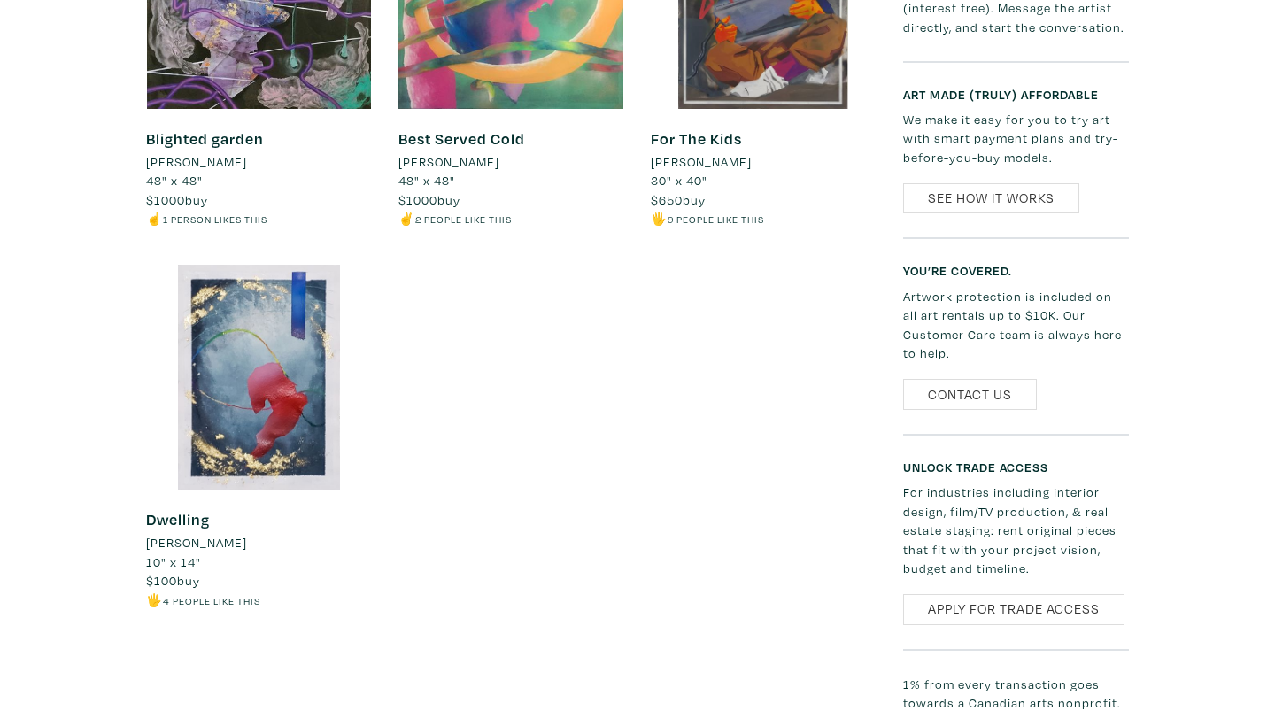
scroll to position [1792, 0]
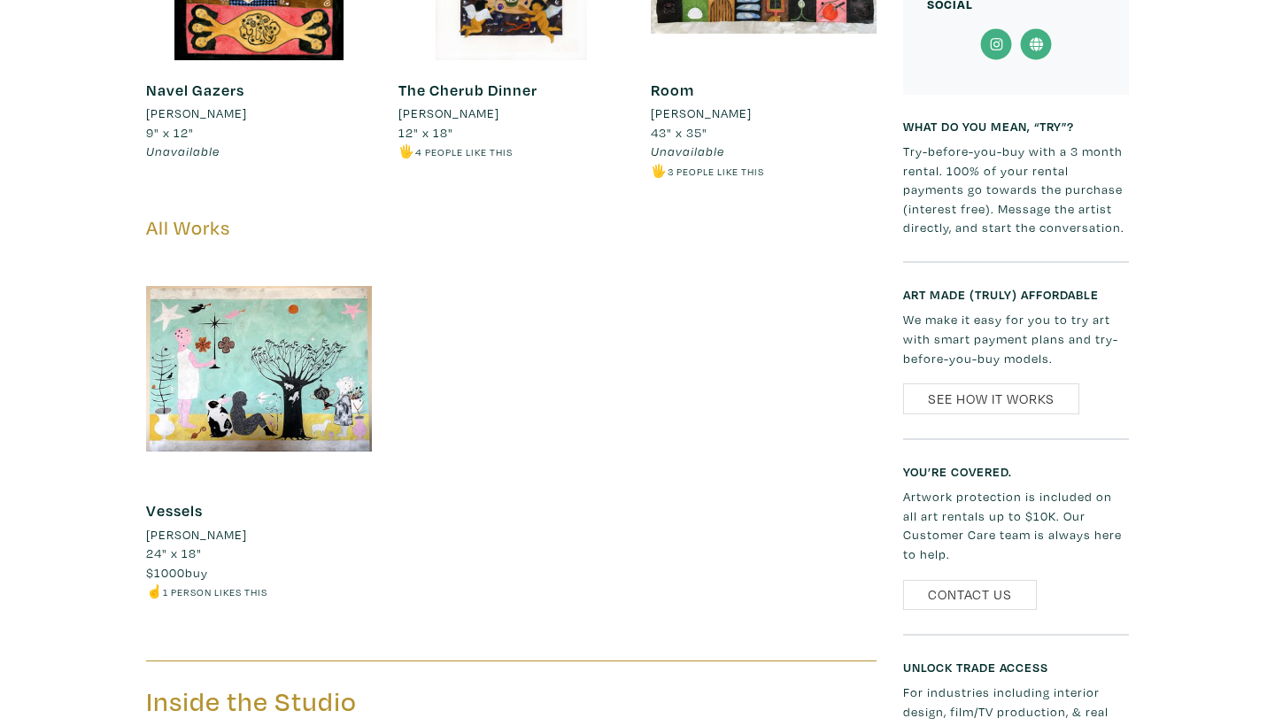
scroll to position [1729, 0]
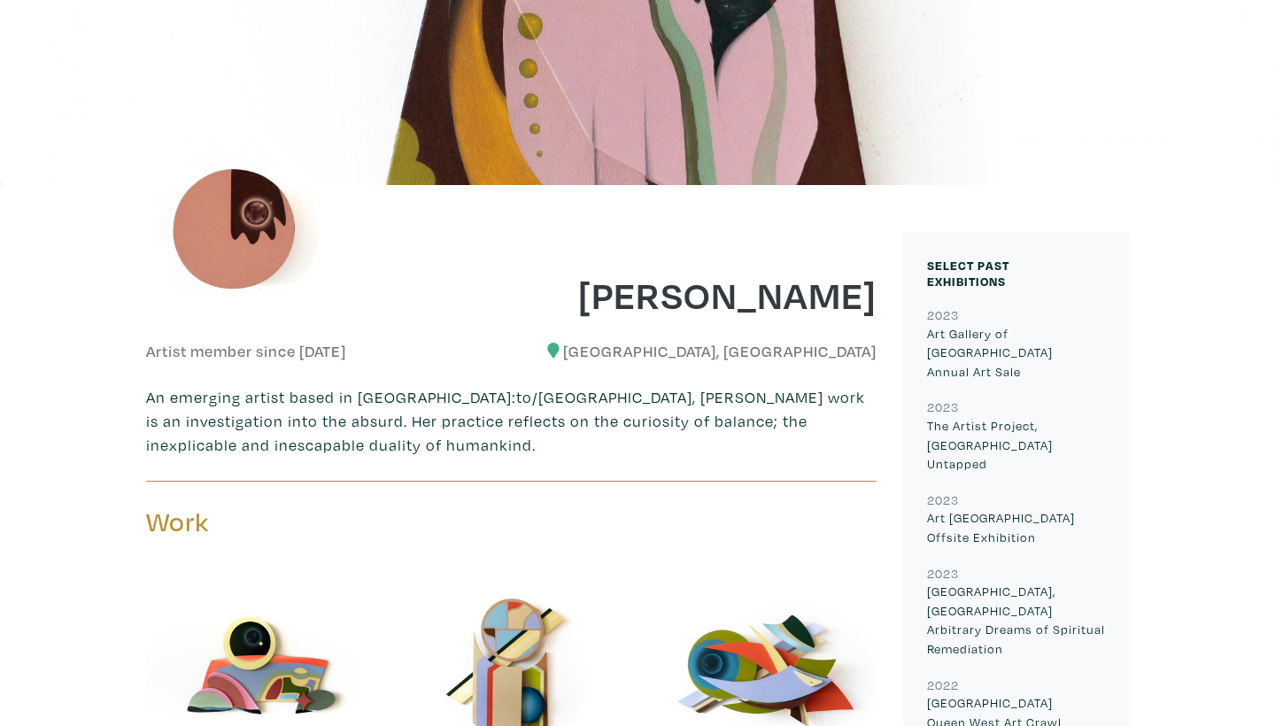
scroll to position [176, 0]
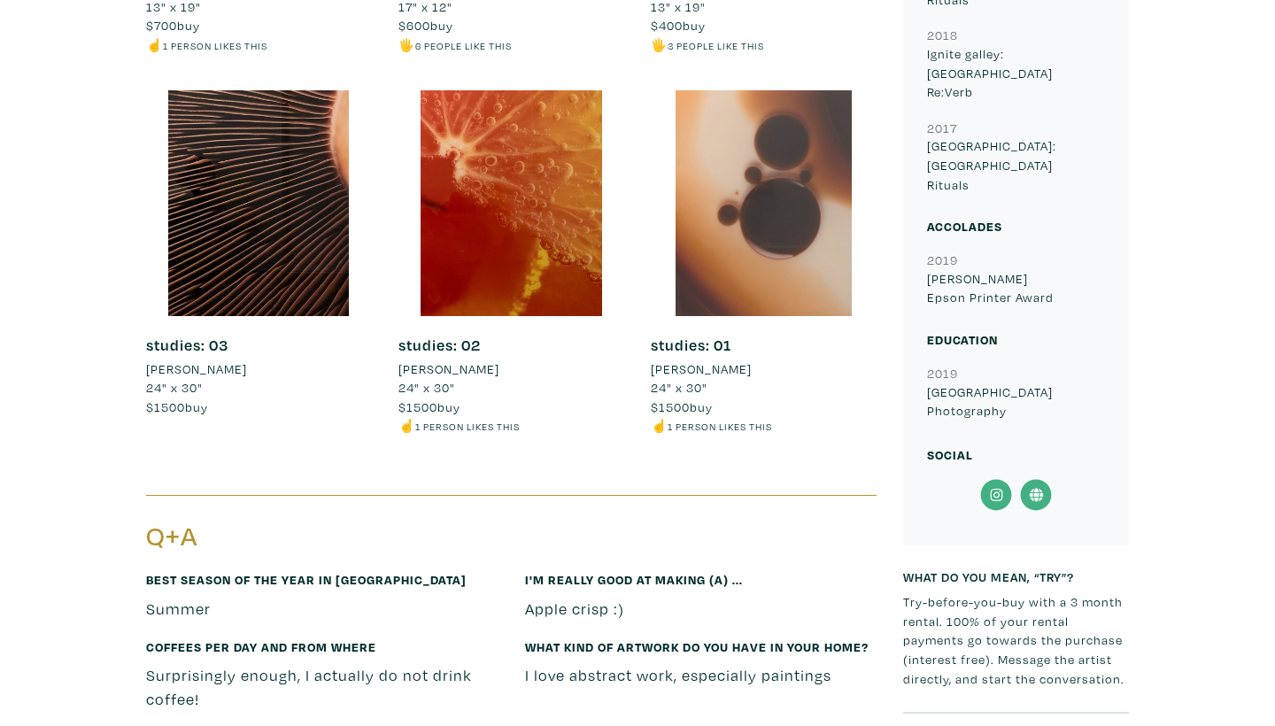
scroll to position [1158, 0]
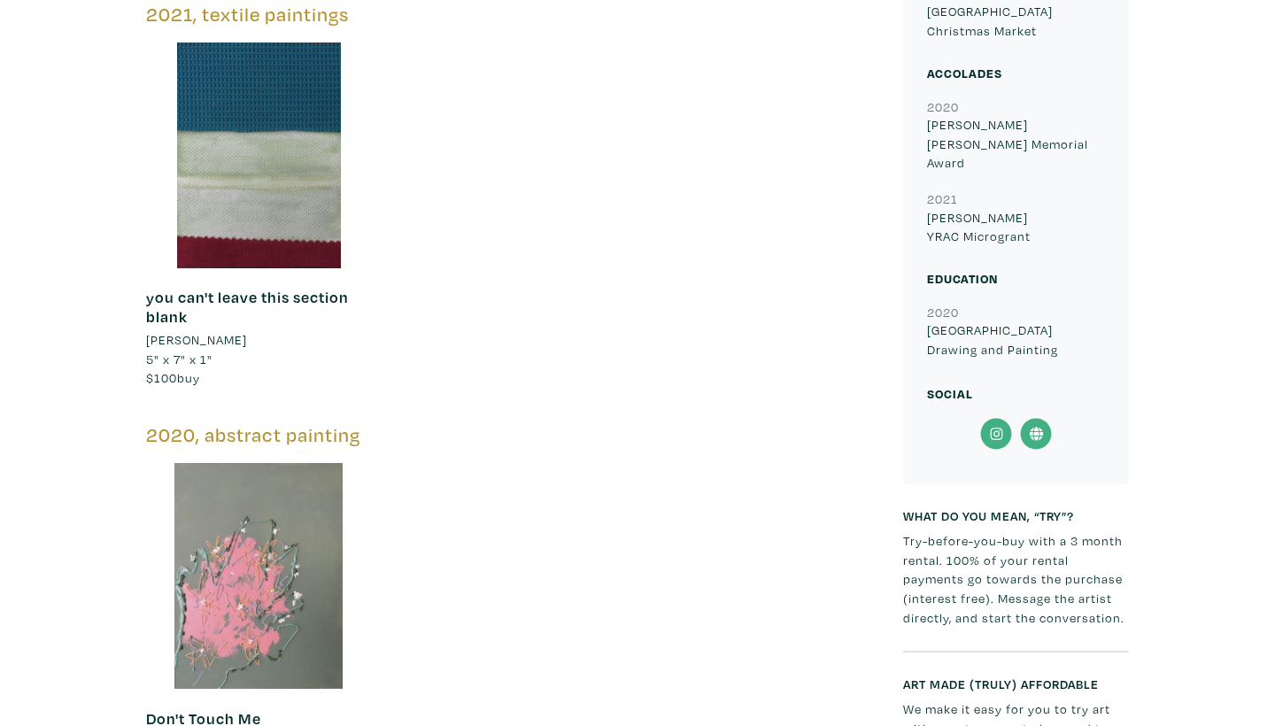
scroll to position [1410, 0]
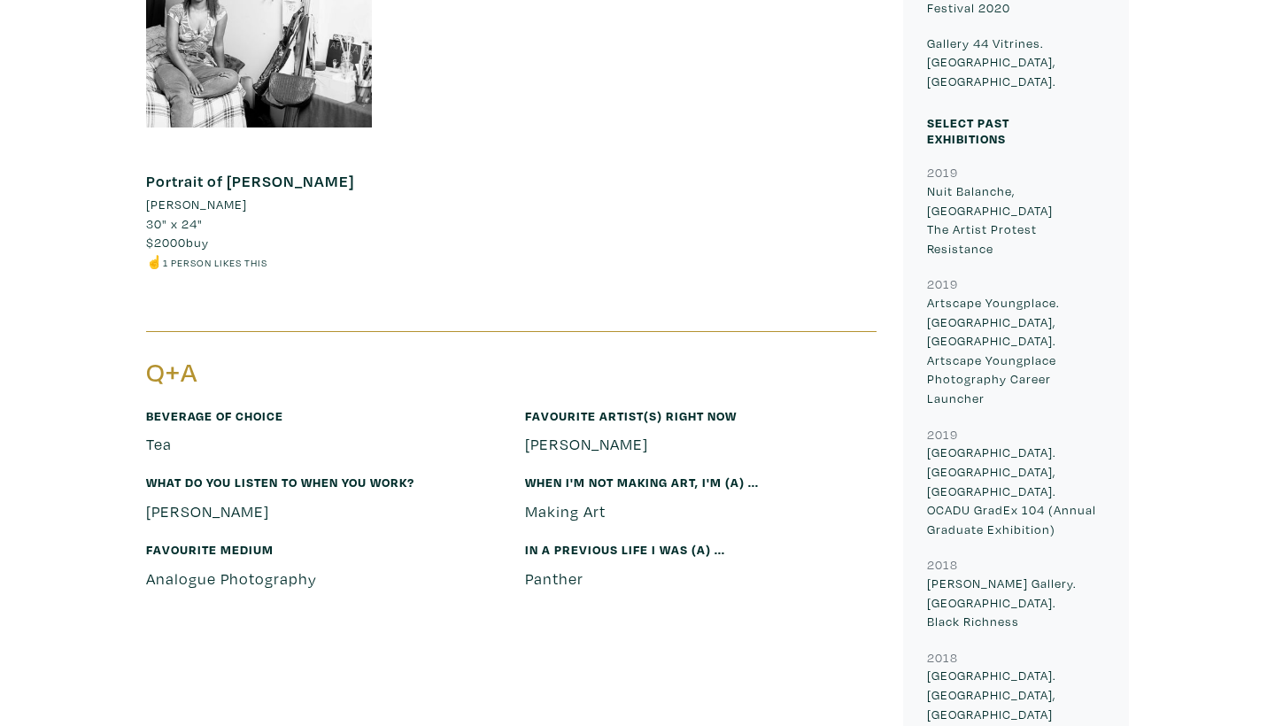
scroll to position [1100, 0]
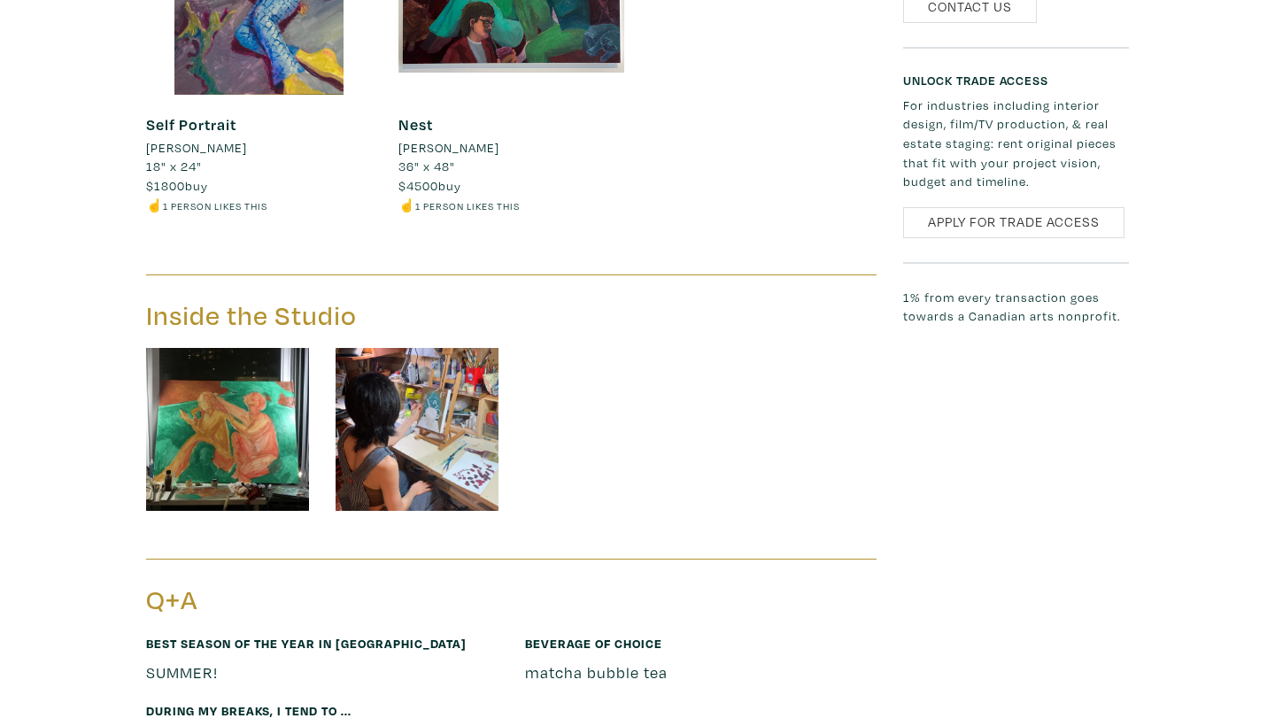
scroll to position [2310, 0]
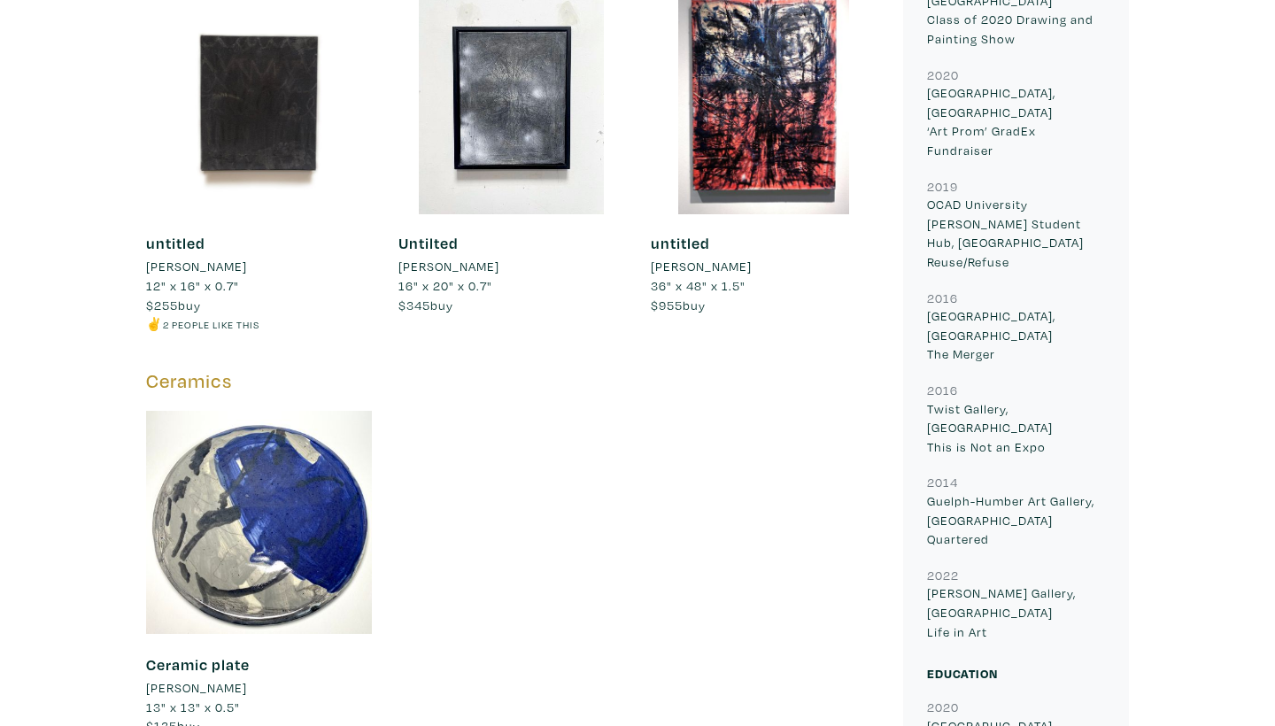
scroll to position [1569, 0]
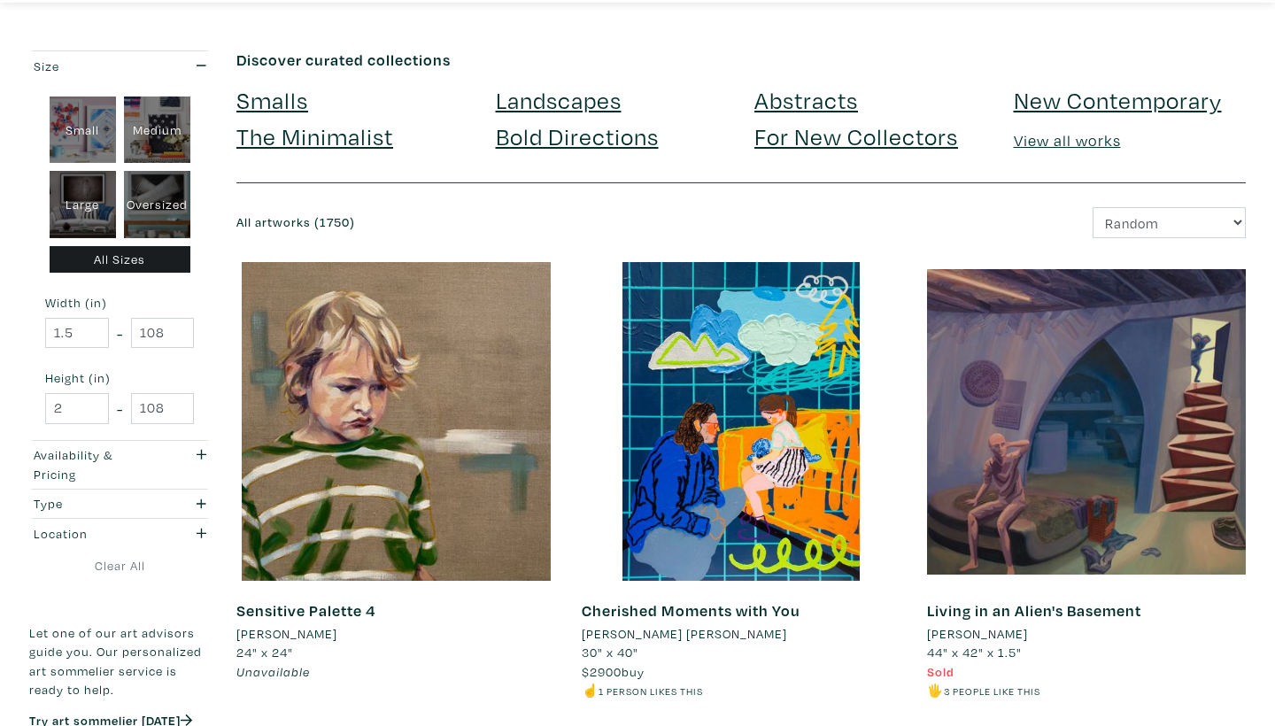
scroll to position [42, 0]
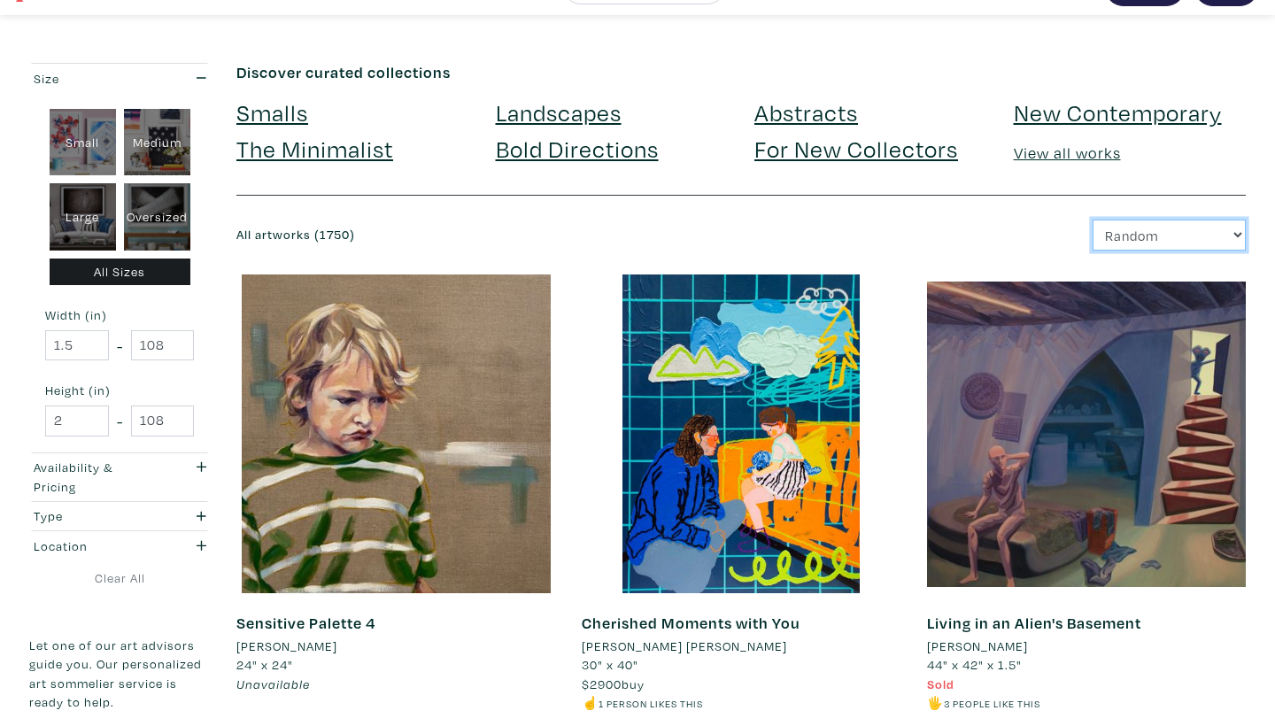
select select "price"
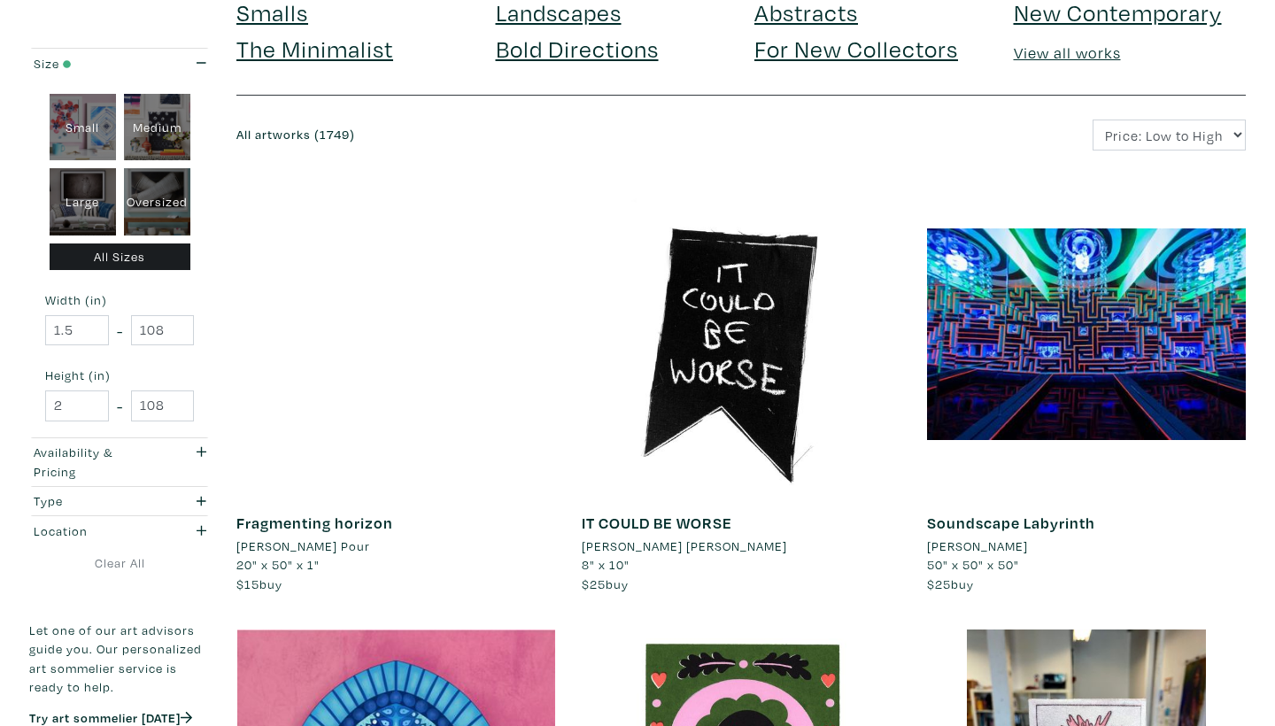
scroll to position [146, 0]
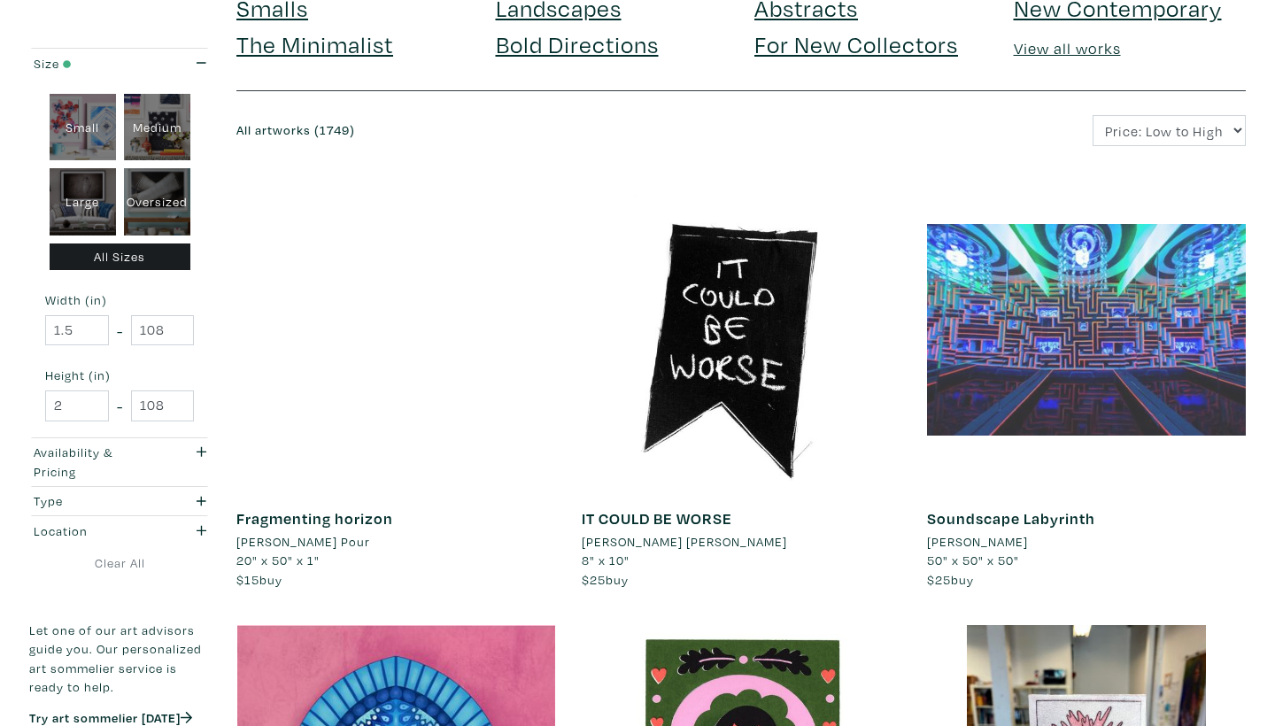
click at [1054, 400] on div at bounding box center [1086, 329] width 319 height 319
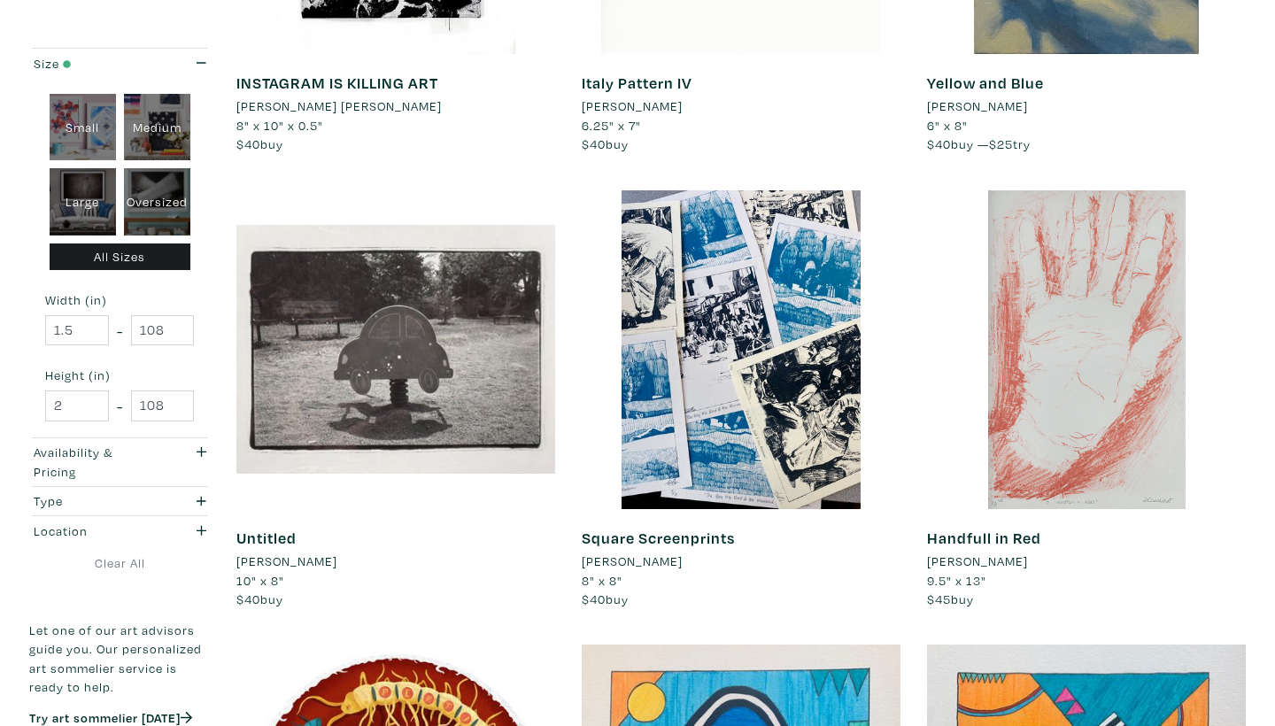
scroll to position [2905, 0]
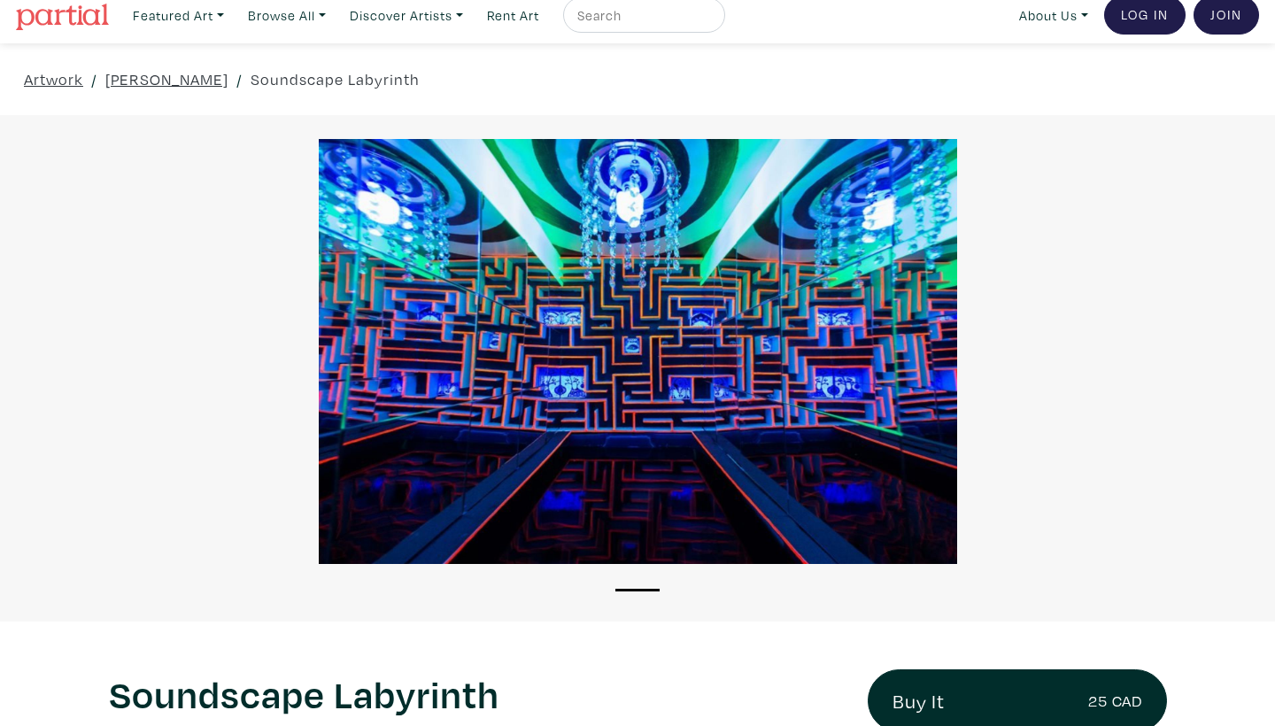
scroll to position [12, 0]
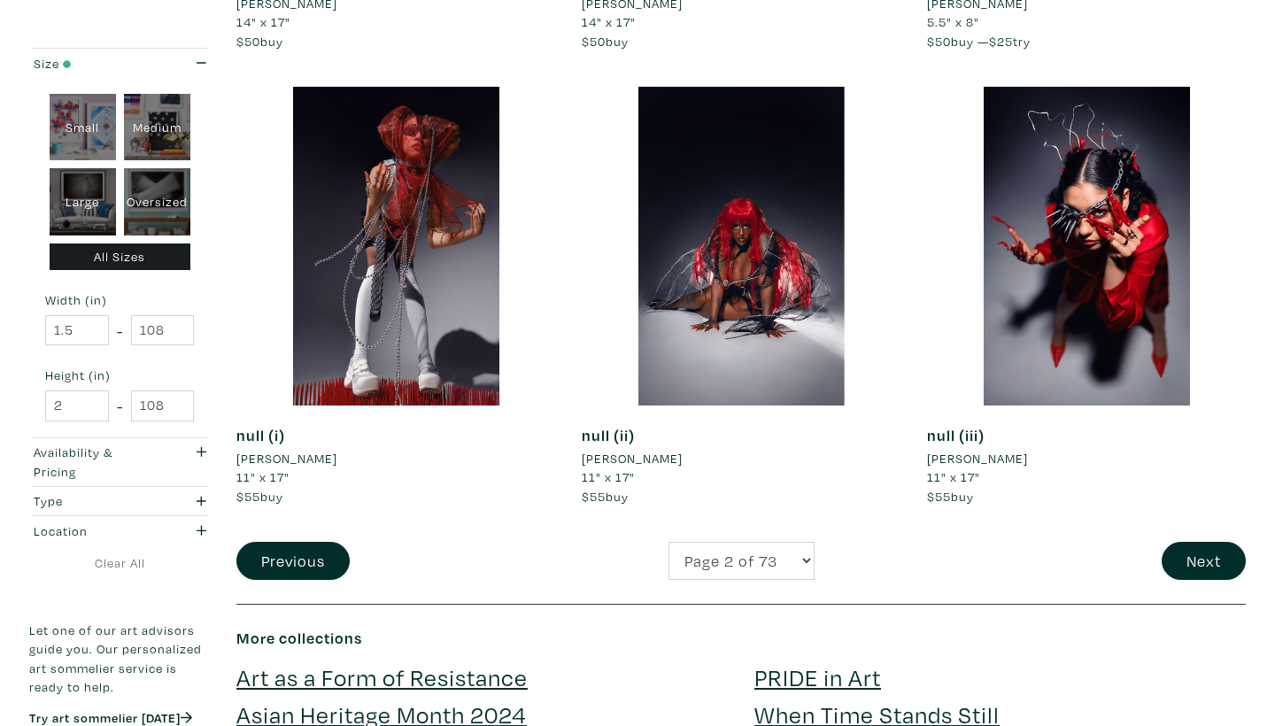
scroll to position [3558, 0]
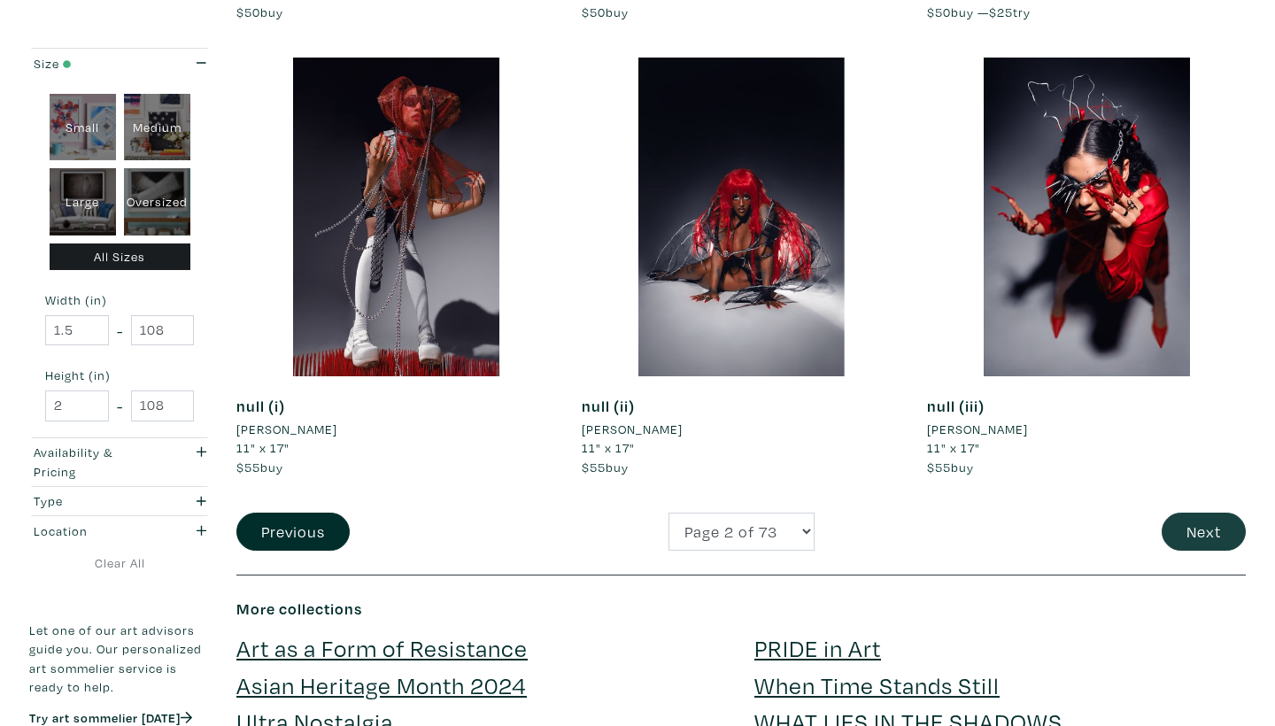
click at [1184, 513] on button "Next" at bounding box center [1203, 532] width 84 height 38
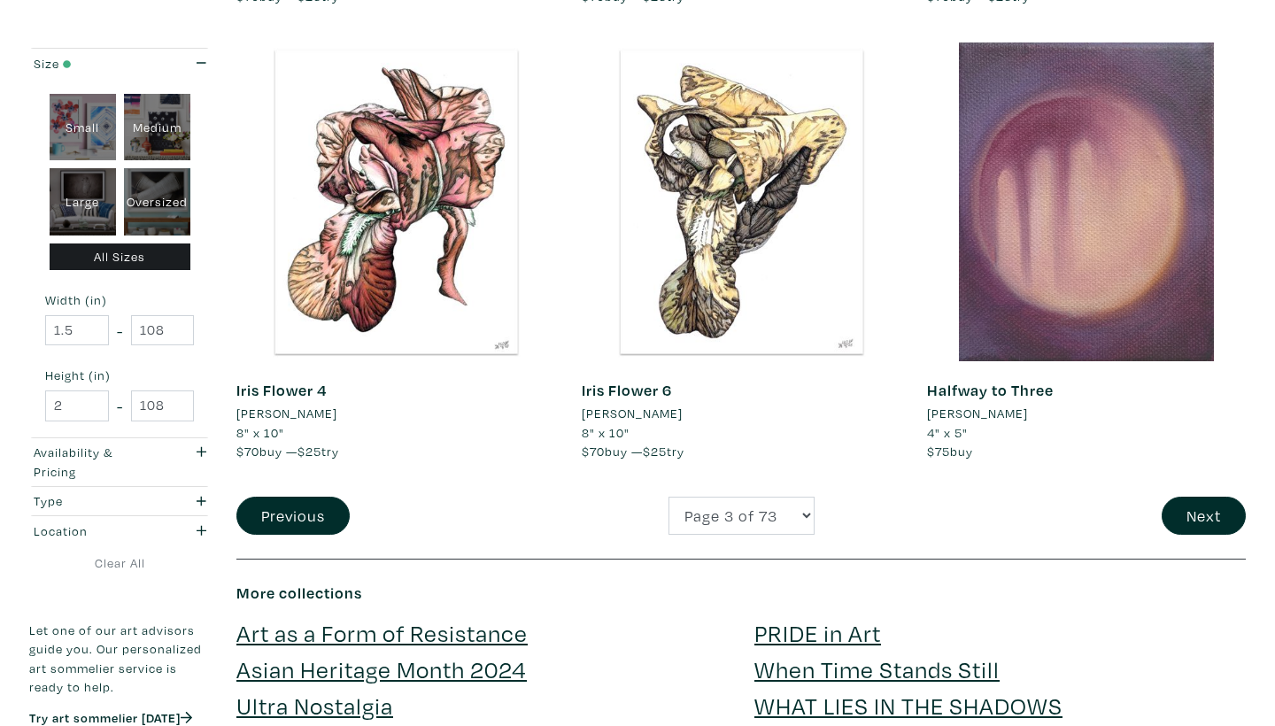
scroll to position [3556, 0]
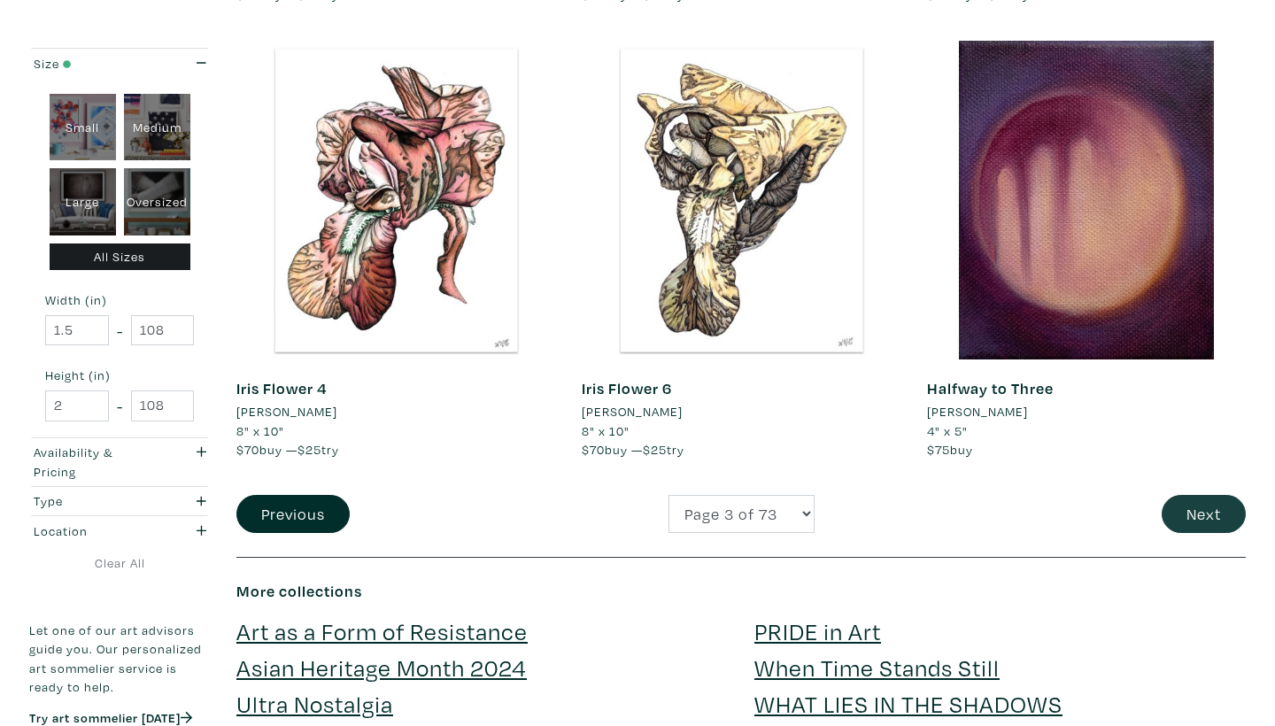
click at [1187, 497] on button "Next" at bounding box center [1203, 514] width 84 height 38
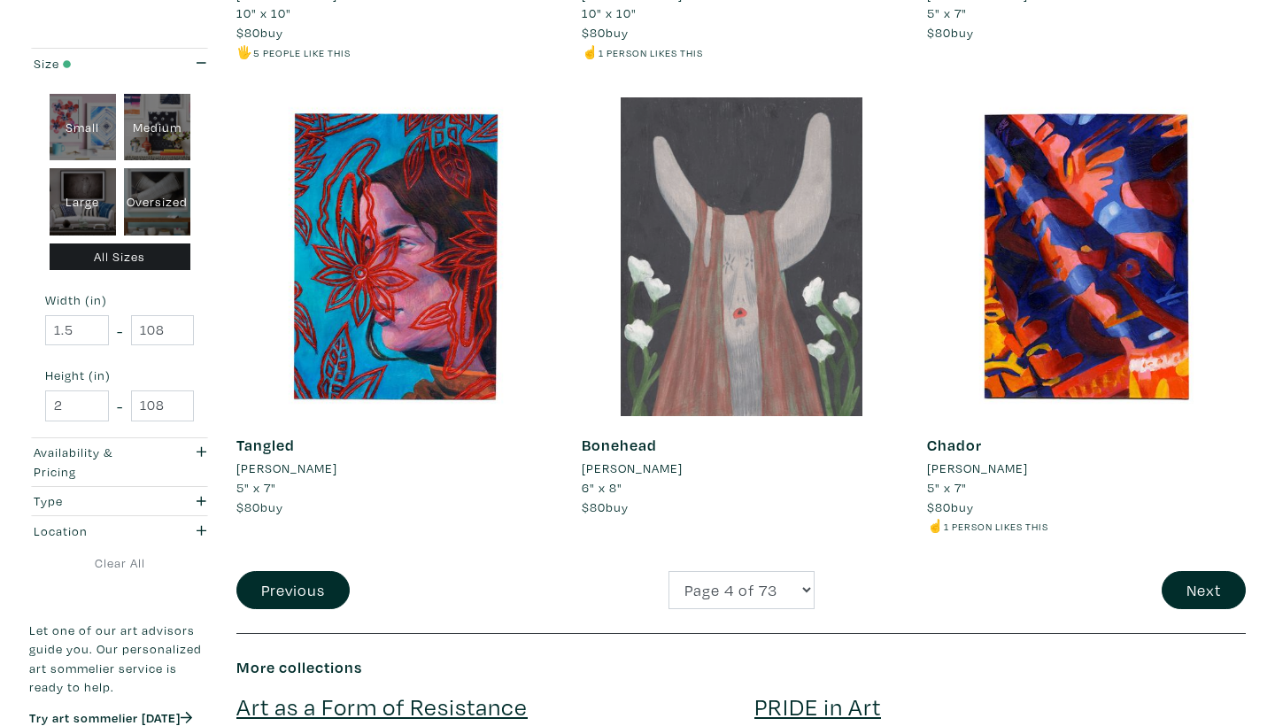
scroll to position [3555, 0]
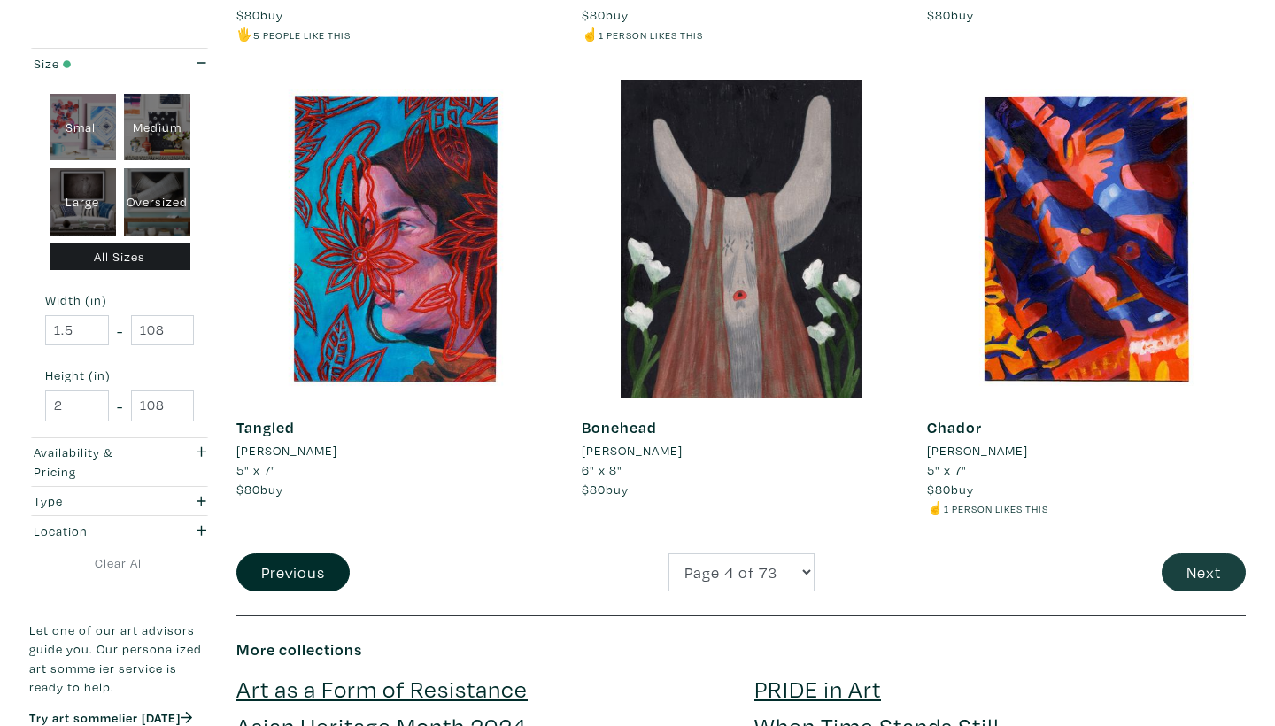
click at [1215, 553] on button "Next" at bounding box center [1203, 572] width 84 height 38
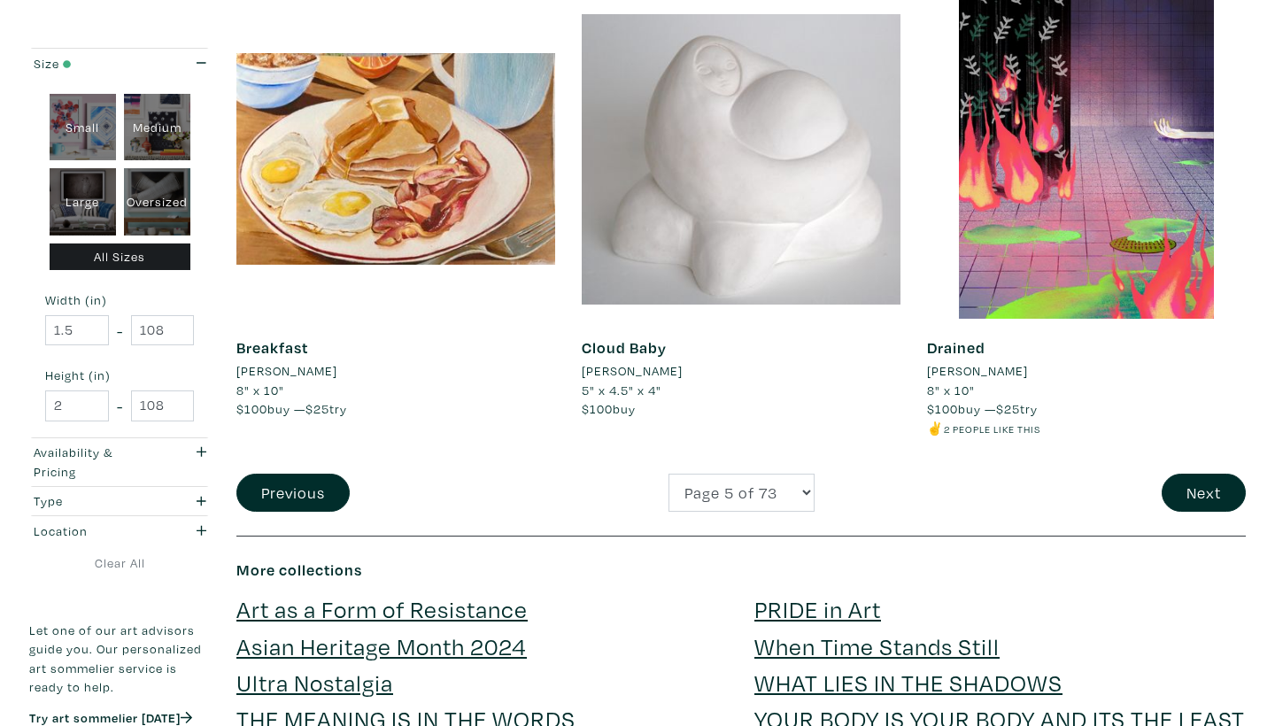
scroll to position [3610, 0]
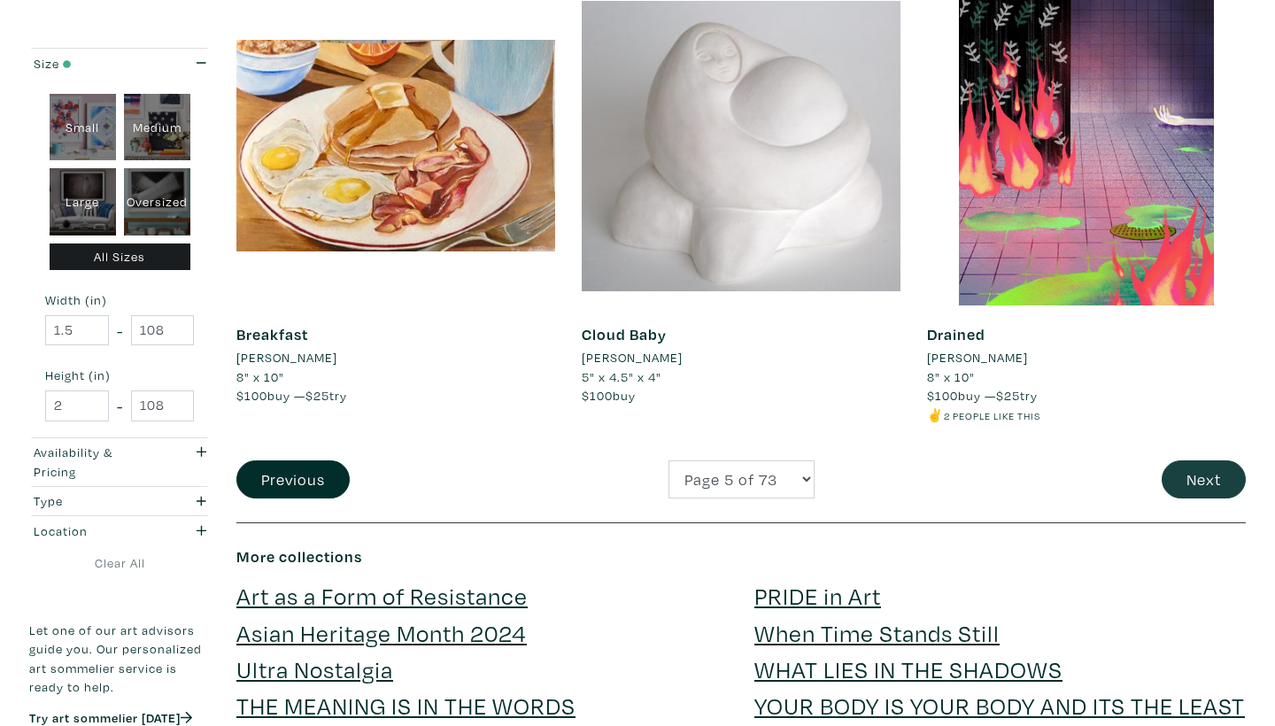
click at [1181, 460] on button "Next" at bounding box center [1203, 479] width 84 height 38
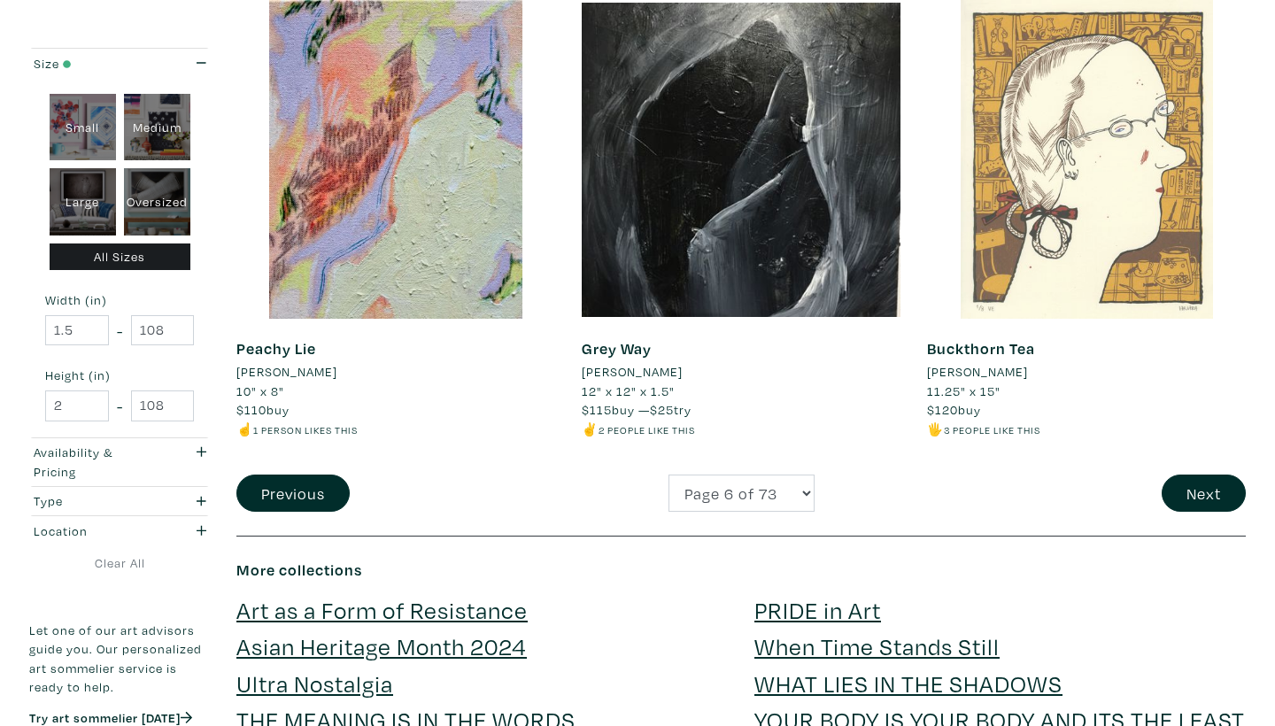
scroll to position [3563, 0]
